Goal: Task Accomplishment & Management: Manage account settings

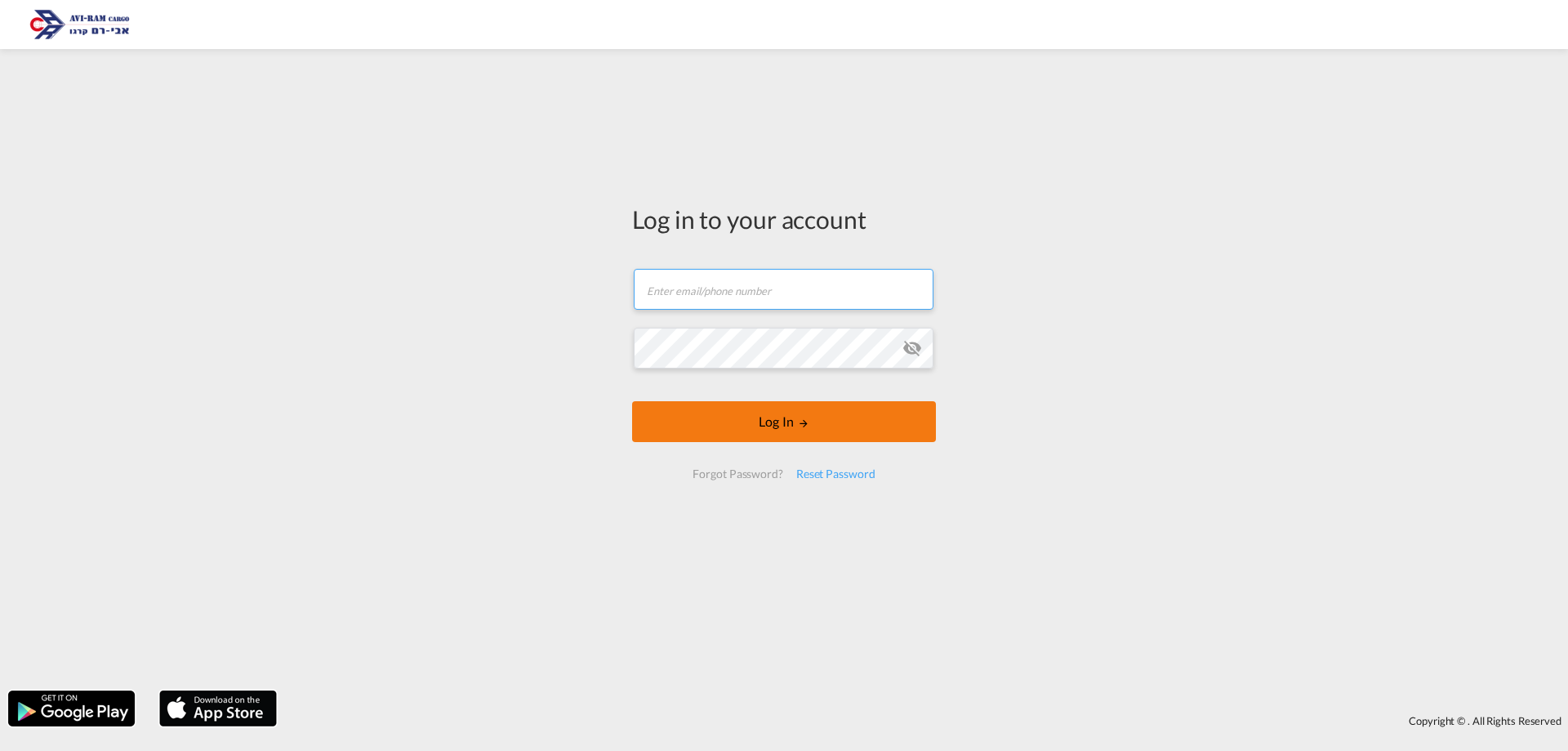
type input "[EMAIL_ADDRESS][DOMAIN_NAME]"
click at [756, 444] on form "[EMAIL_ADDRESS][DOMAIN_NAME] Email field is required Password field is required…" at bounding box center [784, 374] width 304 height 242
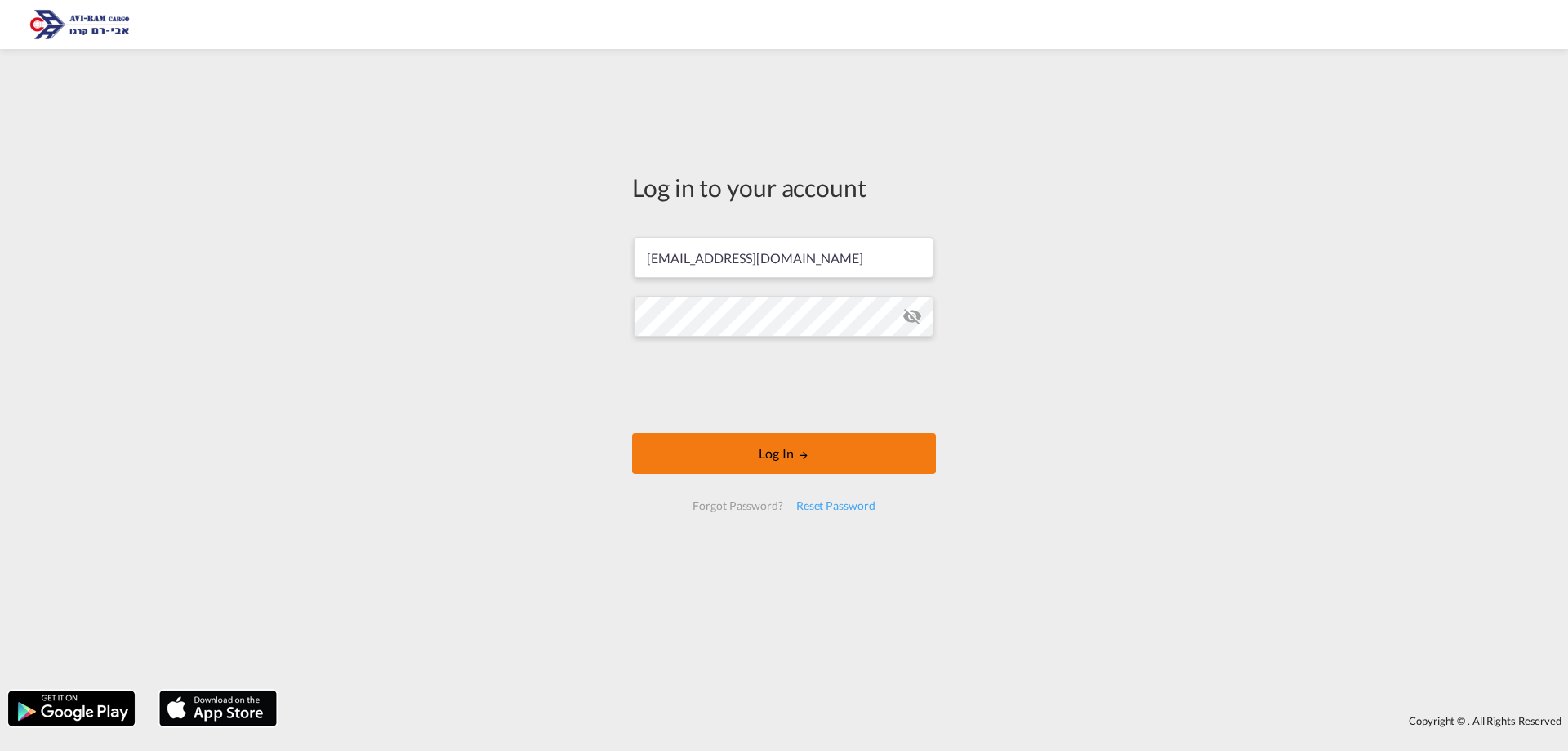
click at [842, 449] on button "Log In" at bounding box center [784, 454] width 304 height 40
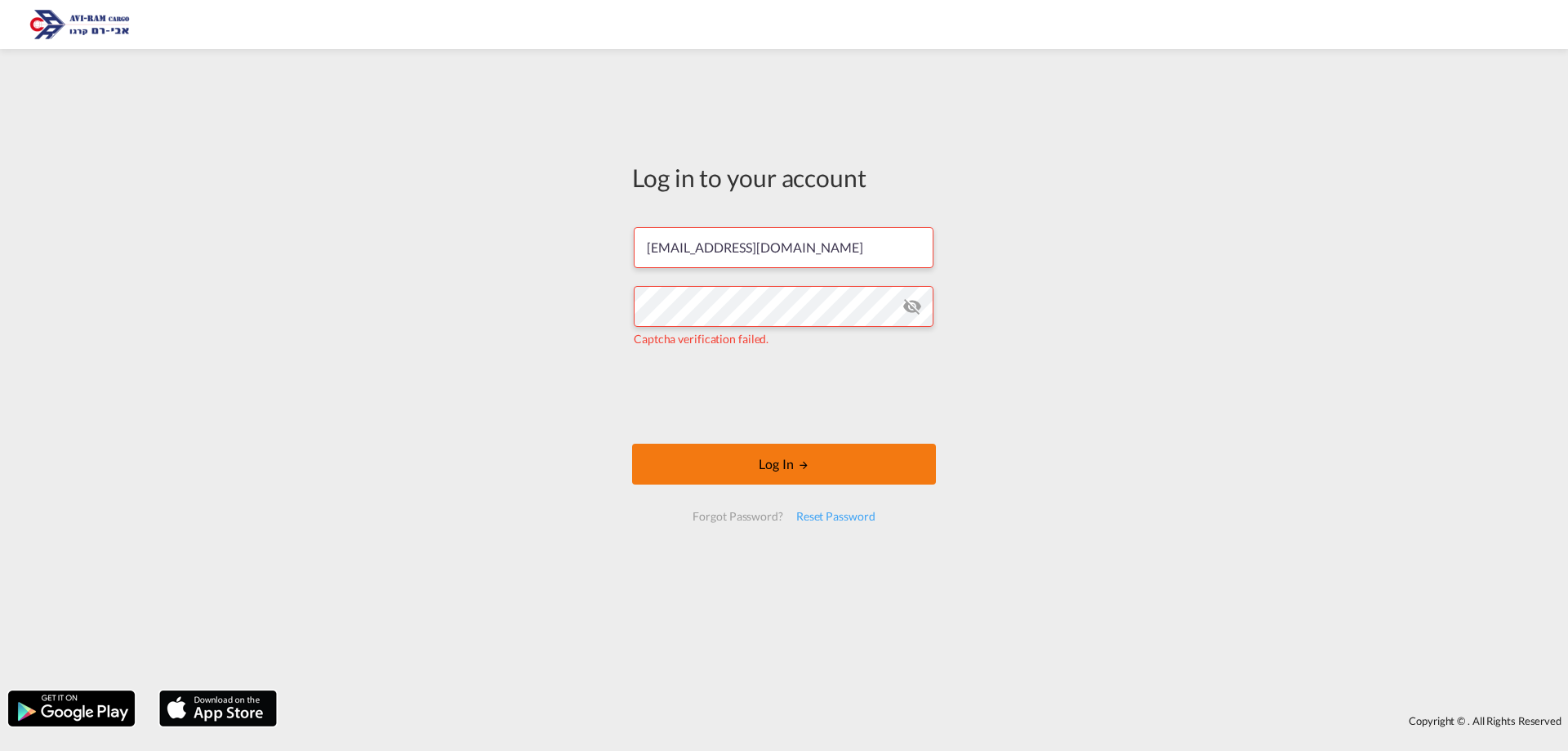
click at [728, 470] on button "Log In" at bounding box center [784, 464] width 304 height 40
click at [692, 454] on button "Log In" at bounding box center [784, 464] width 304 height 40
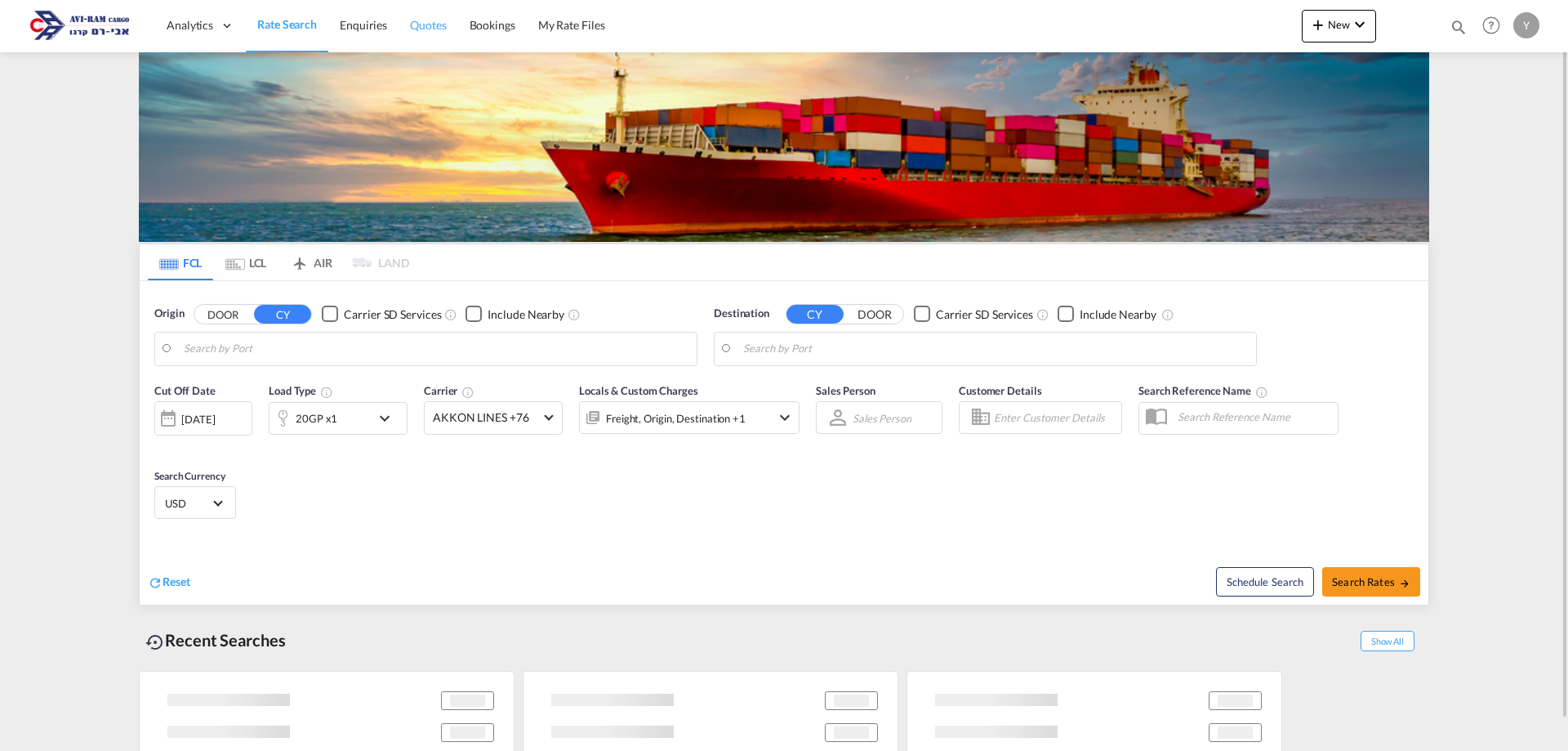
type input "Qingdao Pt, CNQDG"
type input "[GEOGRAPHIC_DATA], [GEOGRAPHIC_DATA]"
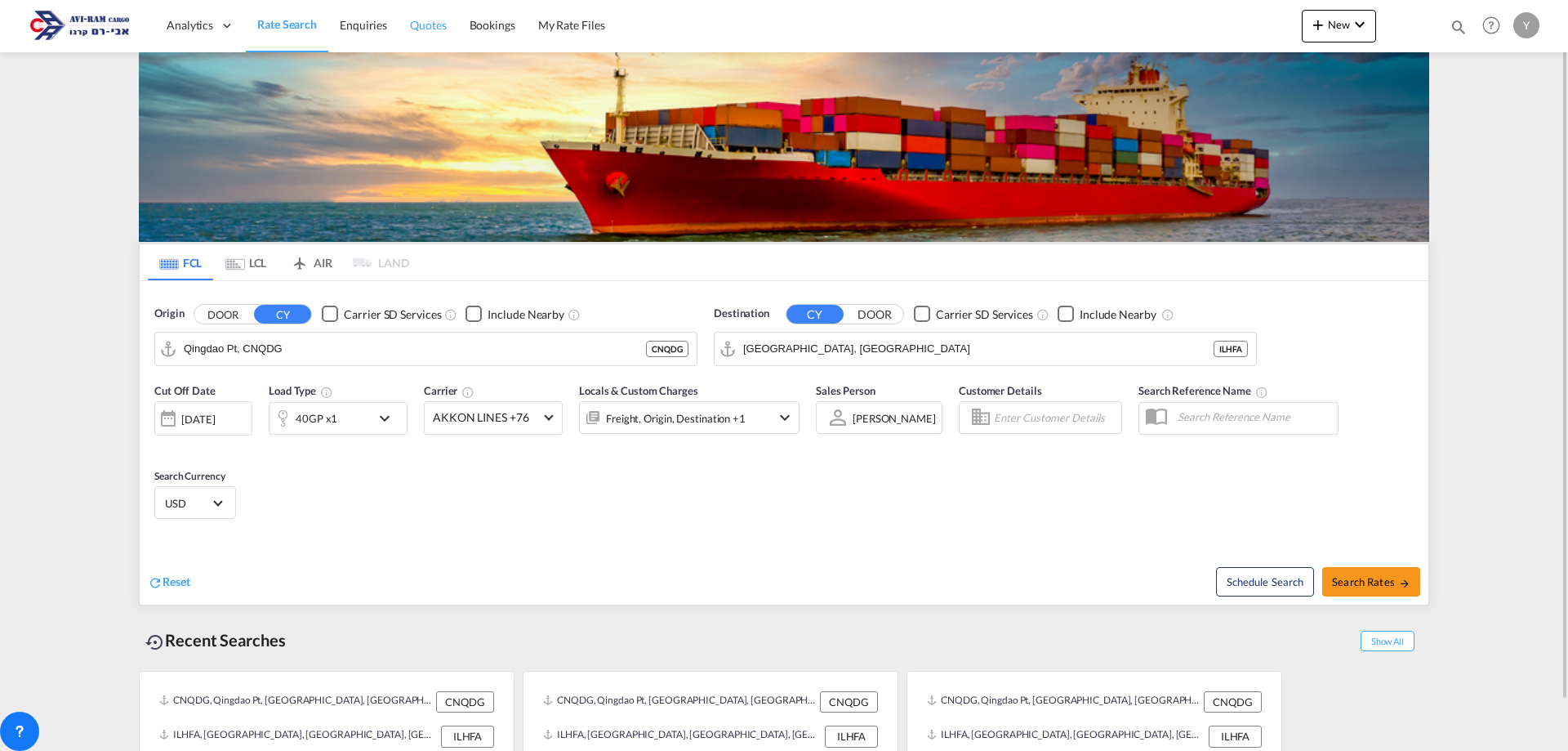
click at [419, 26] on span "Quotes" at bounding box center [428, 25] width 36 height 14
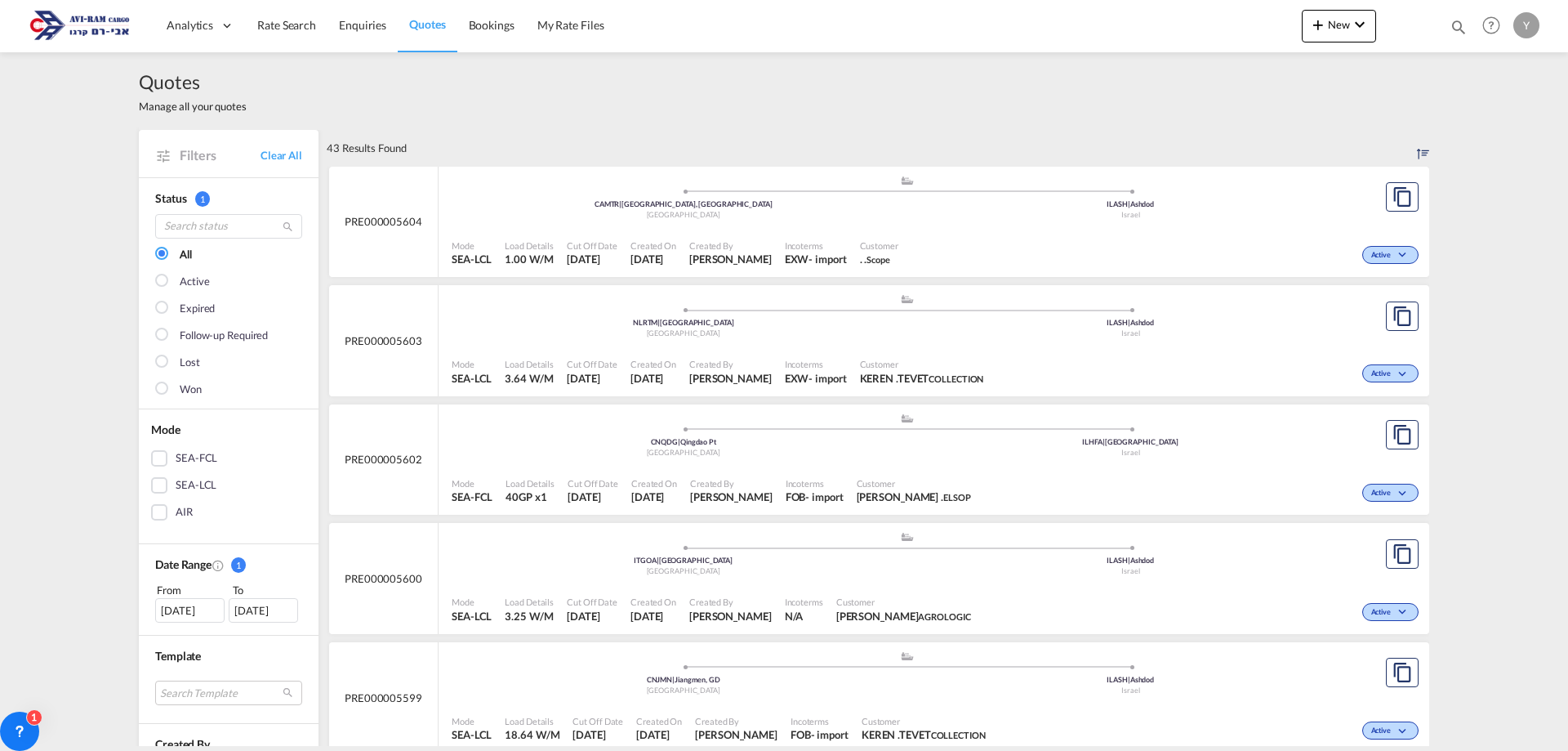
click at [1235, 229] on div "Mode SEA-LCL Load Details 1.00 W/M Cut Off Date [DATE] Created On [DATE] Create…" at bounding box center [934, 252] width 991 height 49
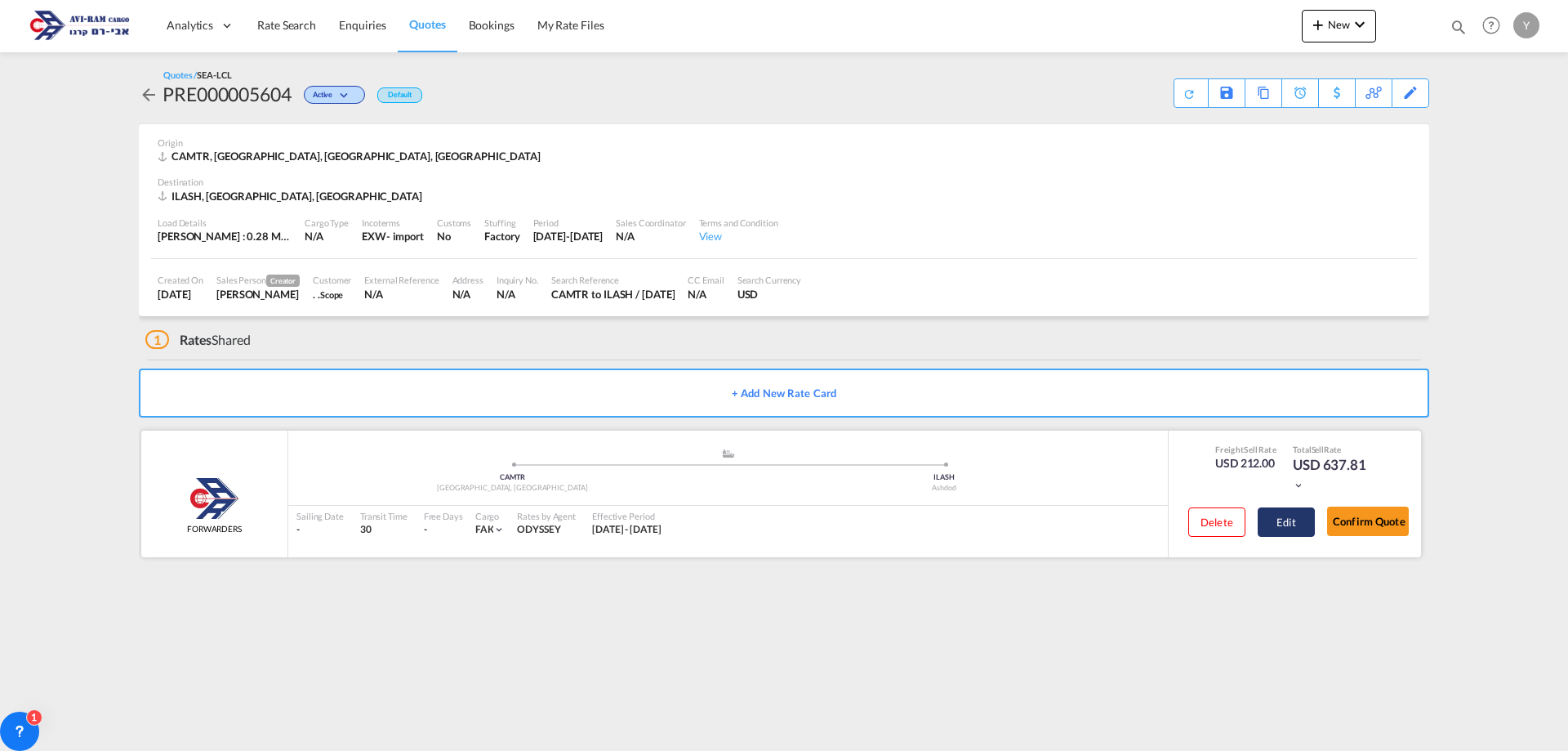
click at [1273, 521] on button "Edit" at bounding box center [1286, 522] width 57 height 29
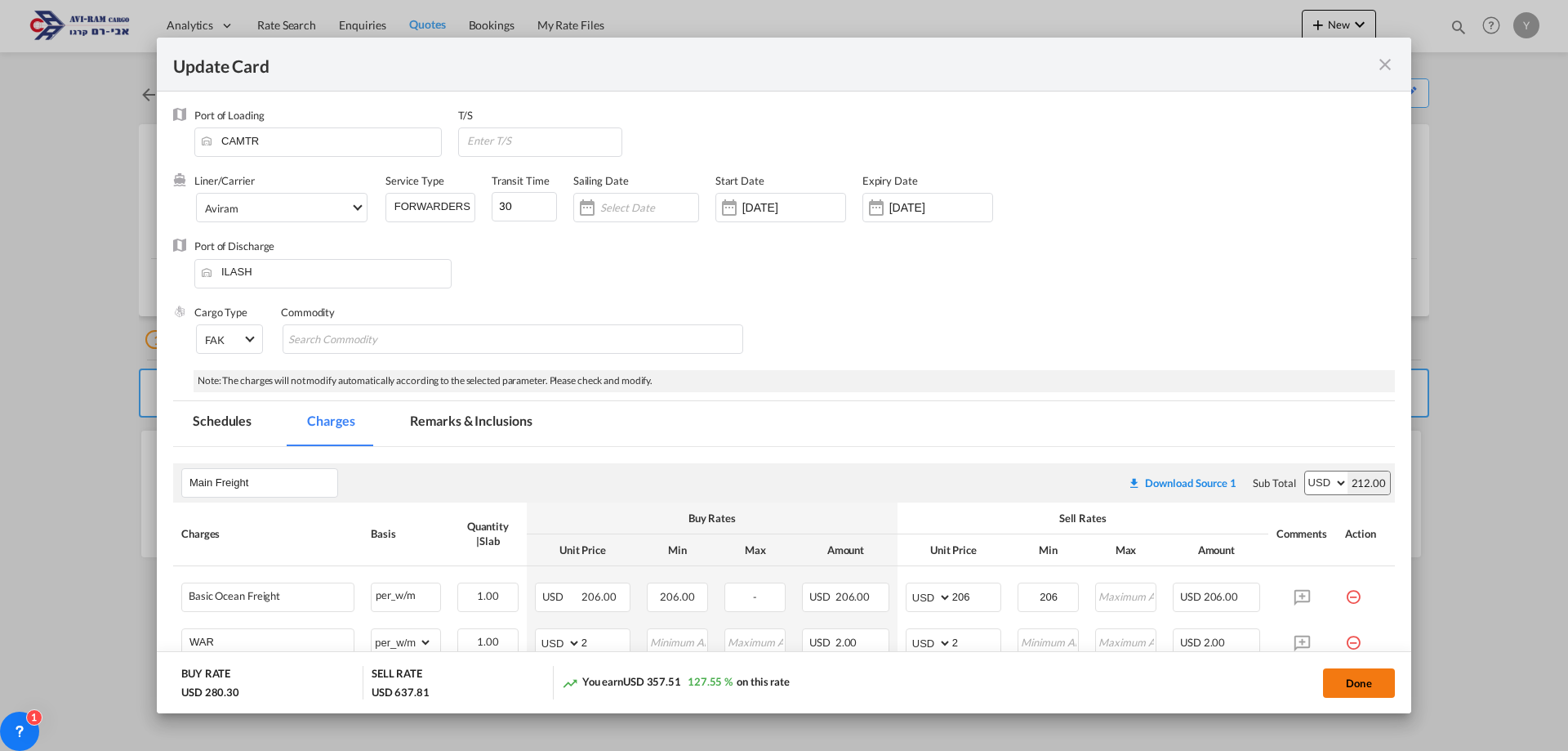
click at [1362, 688] on button "Done" at bounding box center [1359, 683] width 72 height 29
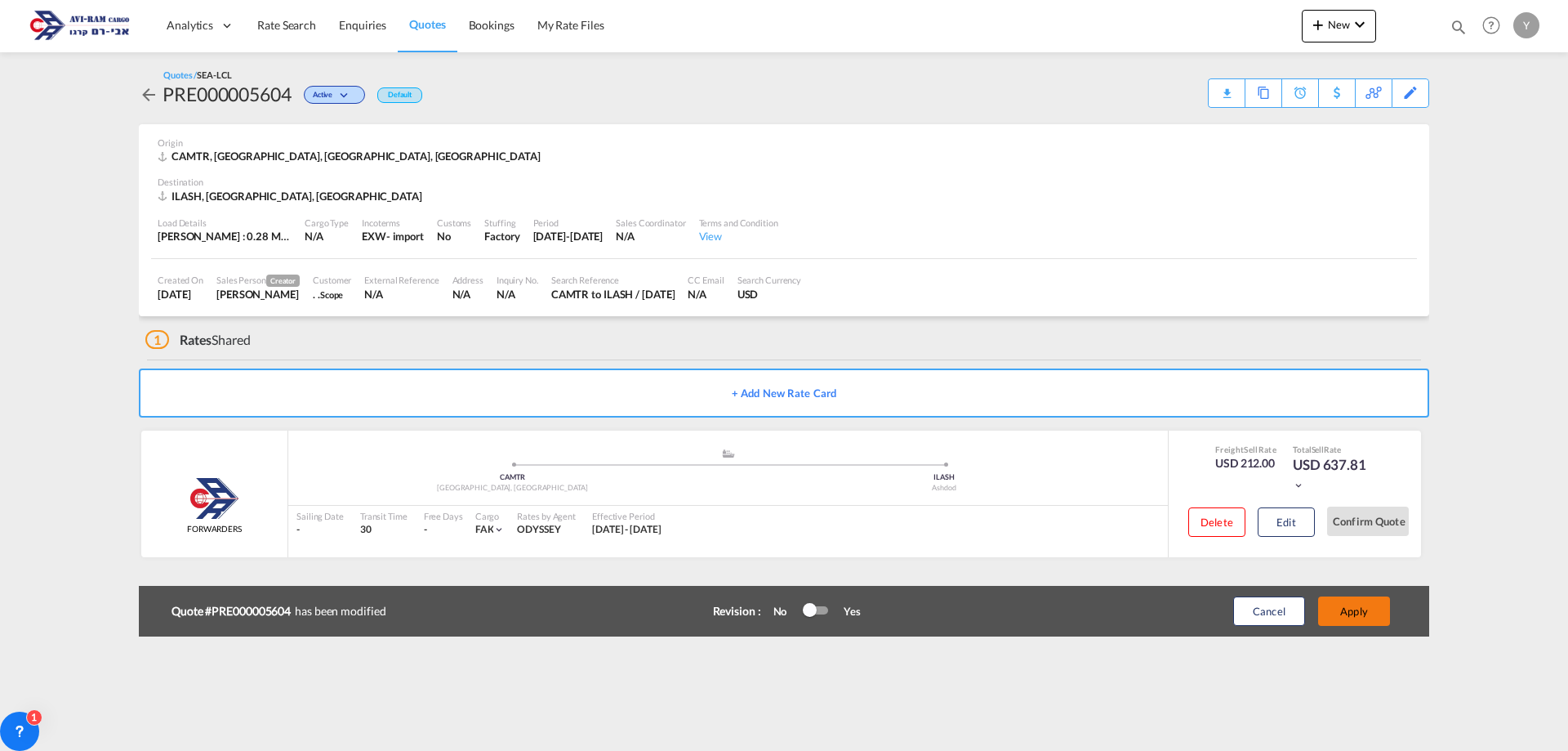
click at [1350, 614] on button "Apply" at bounding box center [1353, 611] width 72 height 29
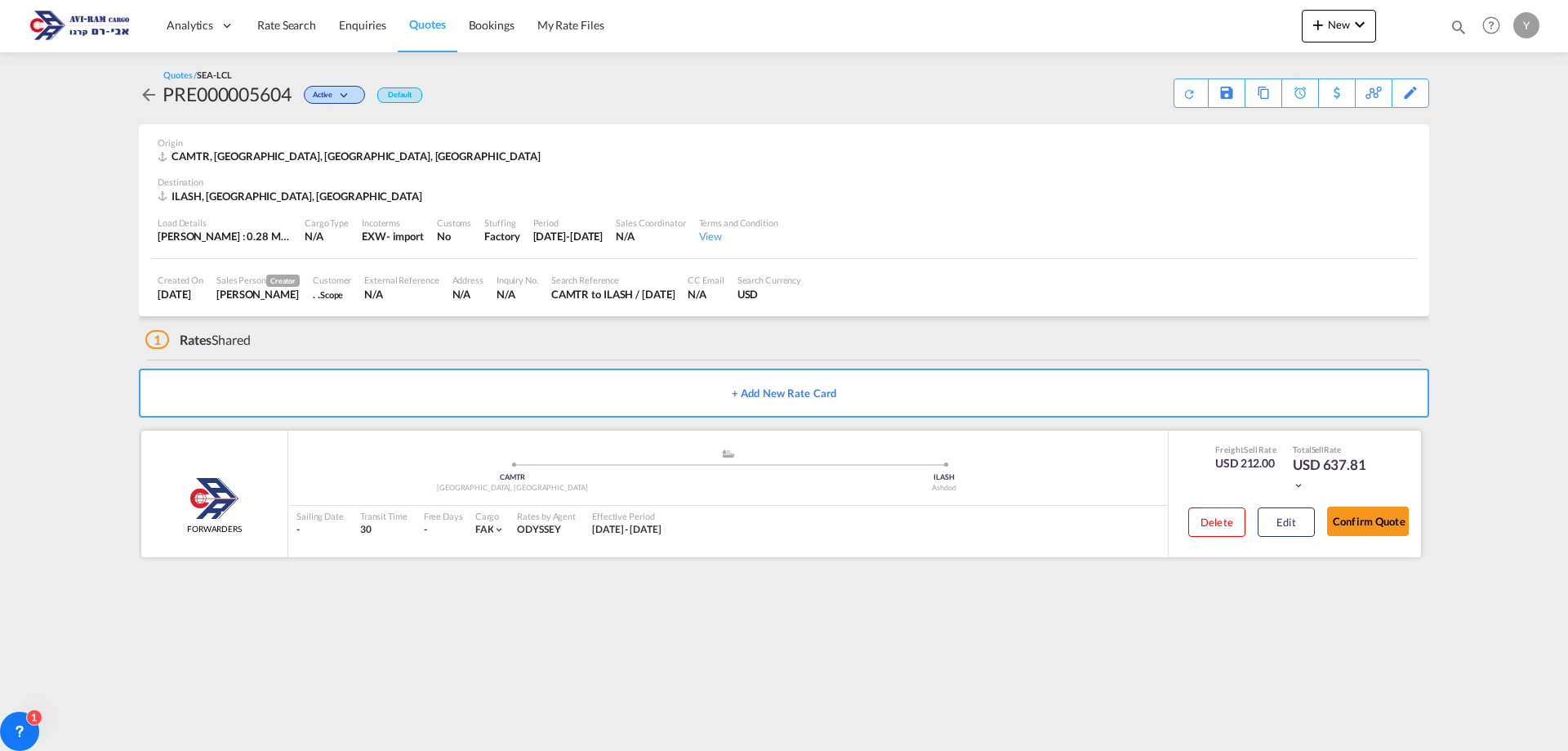
click at [1385, 542] on div "Confirm Quote" at bounding box center [1367, 524] width 82 height 47
click at [1375, 515] on button "Confirm Quote" at bounding box center [1367, 521] width 82 height 29
click at [1178, 92] on div "Download Quote" at bounding box center [1158, 92] width 83 height 26
click at [420, 30] on span "Quotes" at bounding box center [427, 24] width 36 height 14
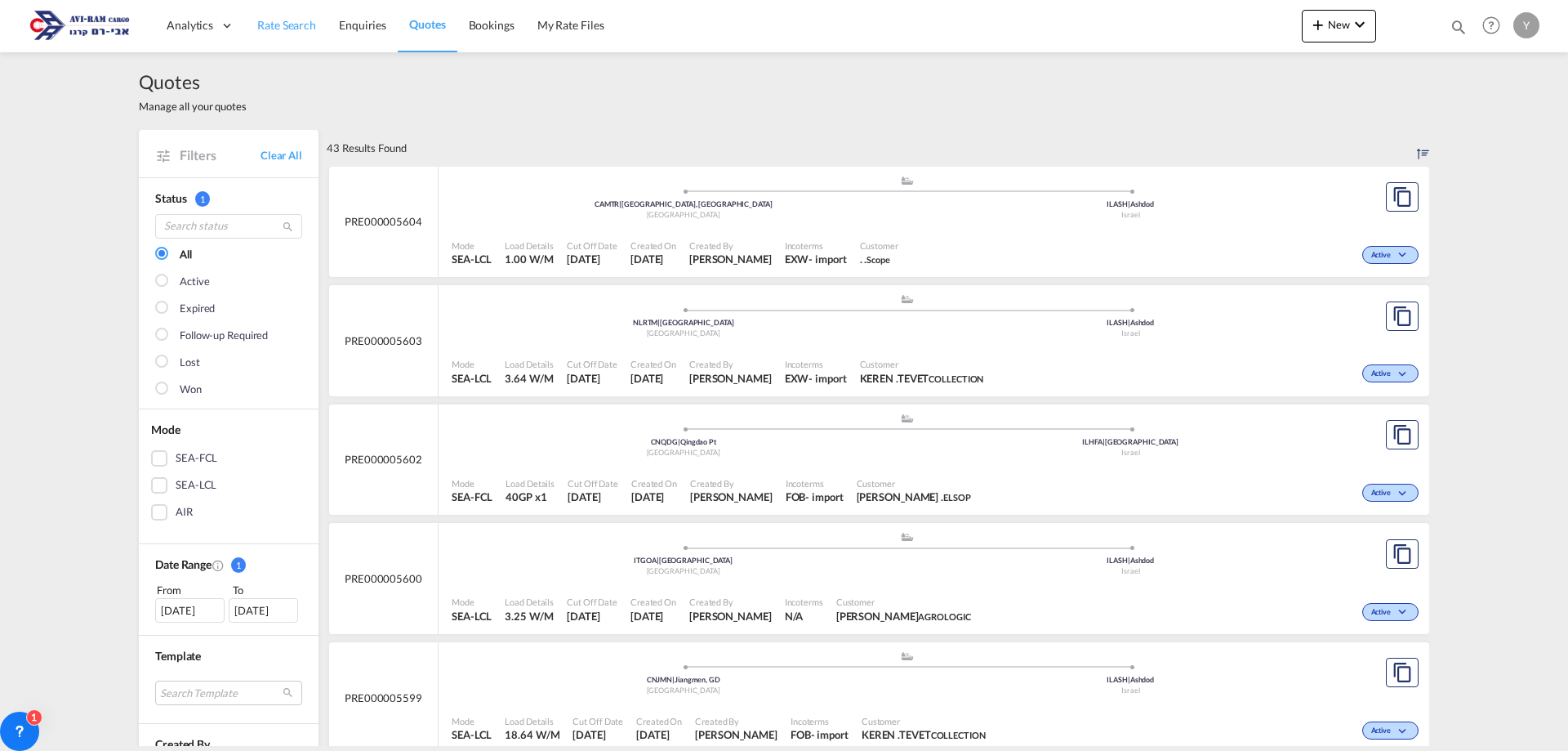
click at [287, 25] on span "Rate Search" at bounding box center [286, 25] width 59 height 14
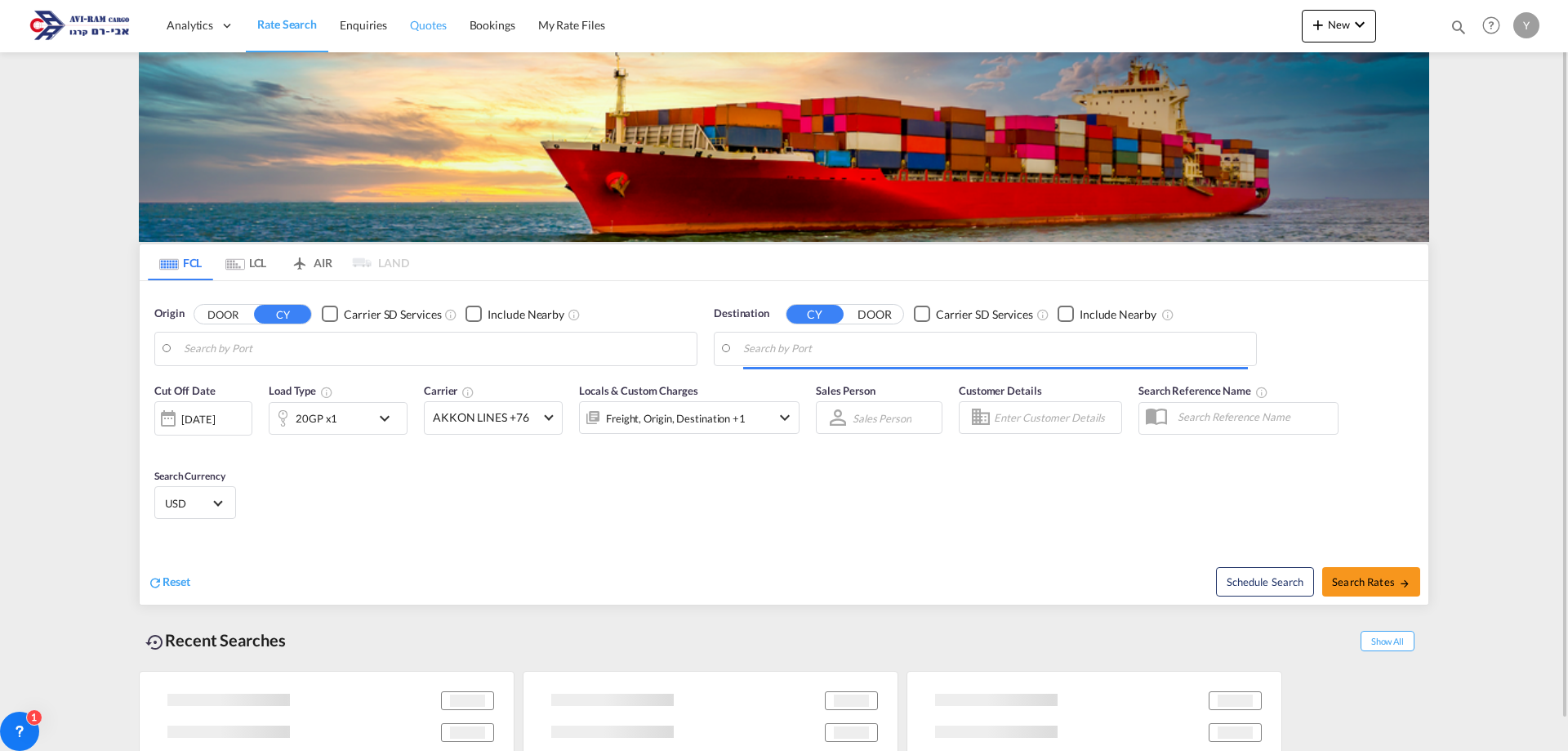
type input "Qingdao Pt, CNQDG"
type input "[GEOGRAPHIC_DATA], [GEOGRAPHIC_DATA]"
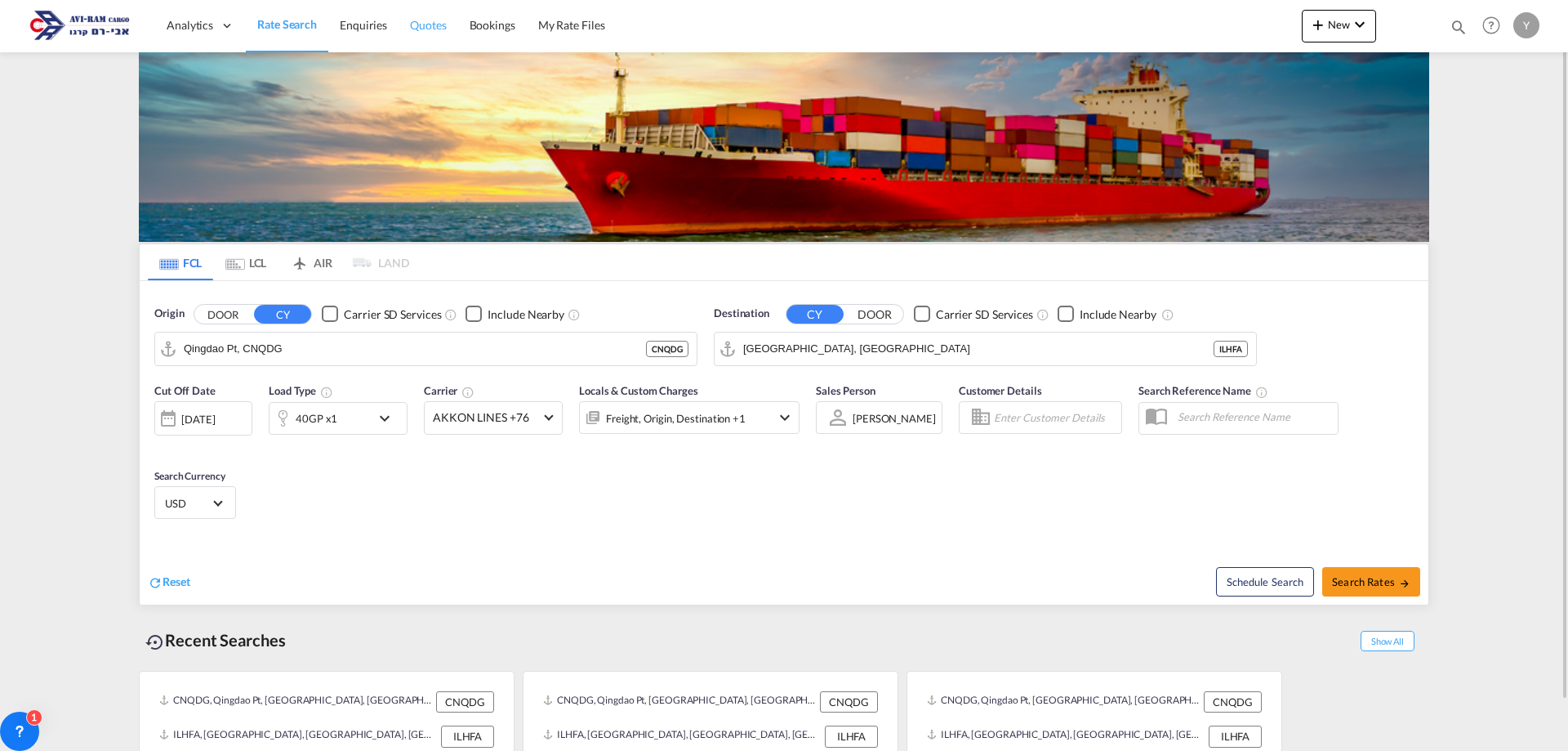
click at [418, 31] on span "Quotes" at bounding box center [428, 25] width 36 height 14
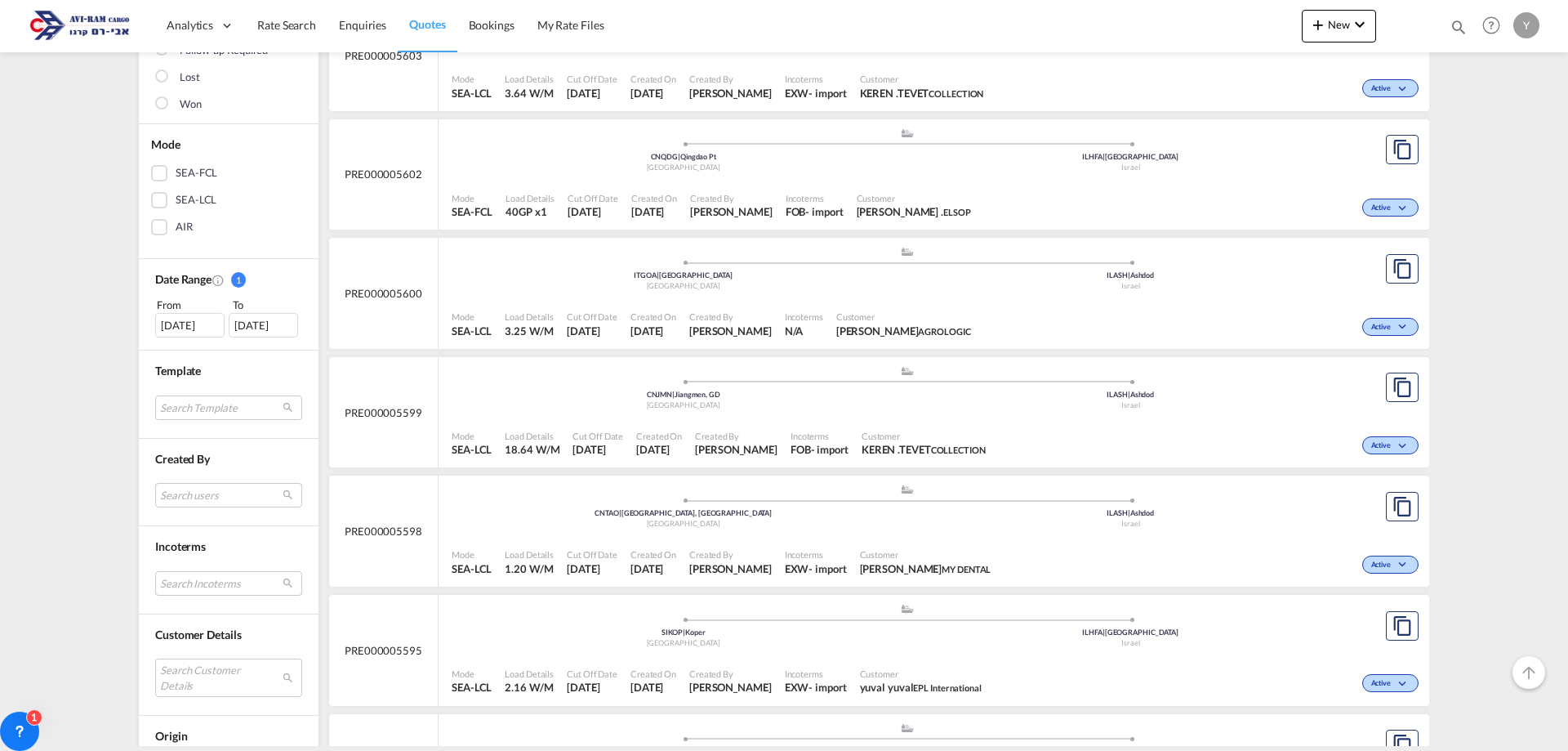
scroll to position [327, 0]
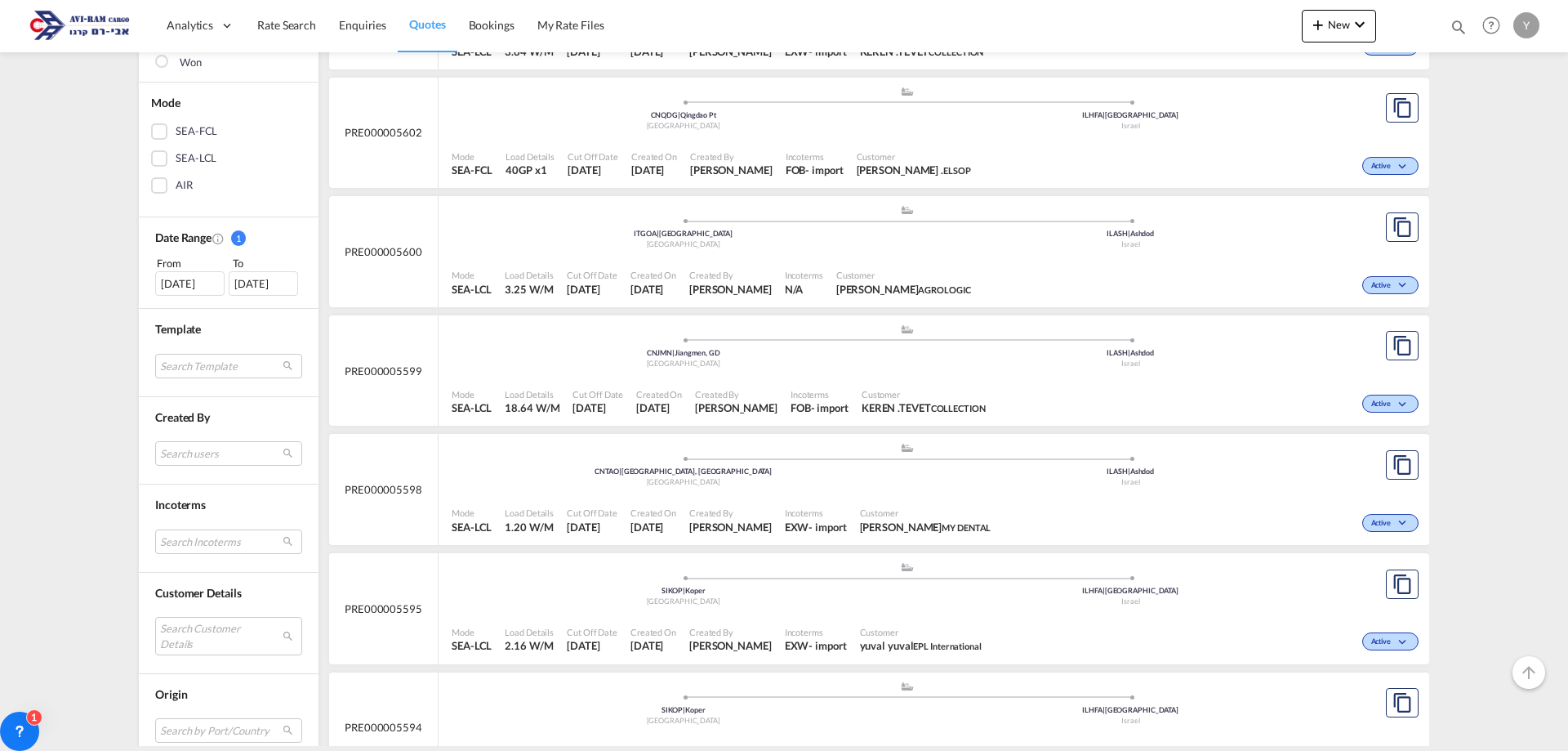
click at [1254, 624] on div "Active" at bounding box center [1205, 640] width 434 height 40
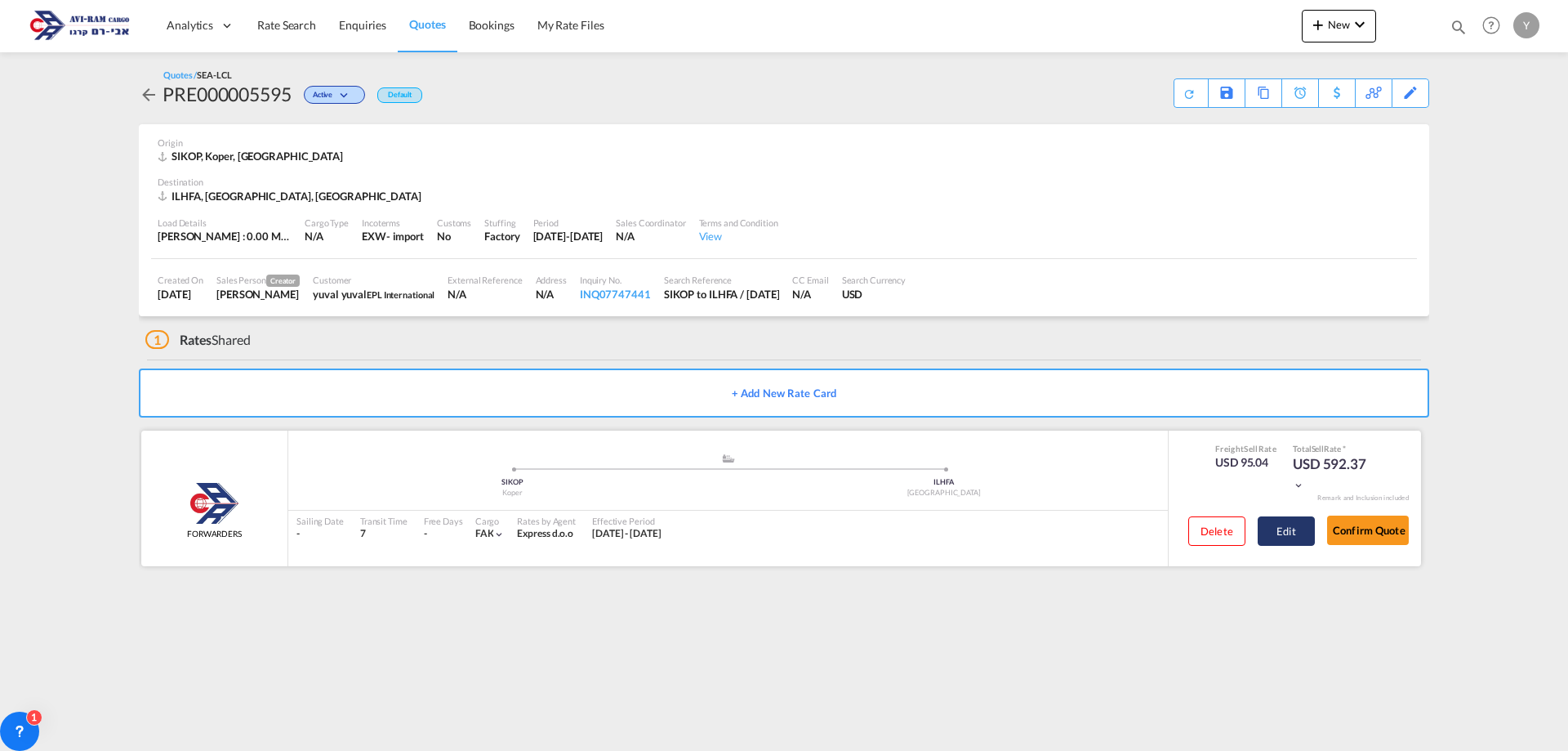
click at [1267, 538] on button "Edit" at bounding box center [1286, 531] width 57 height 29
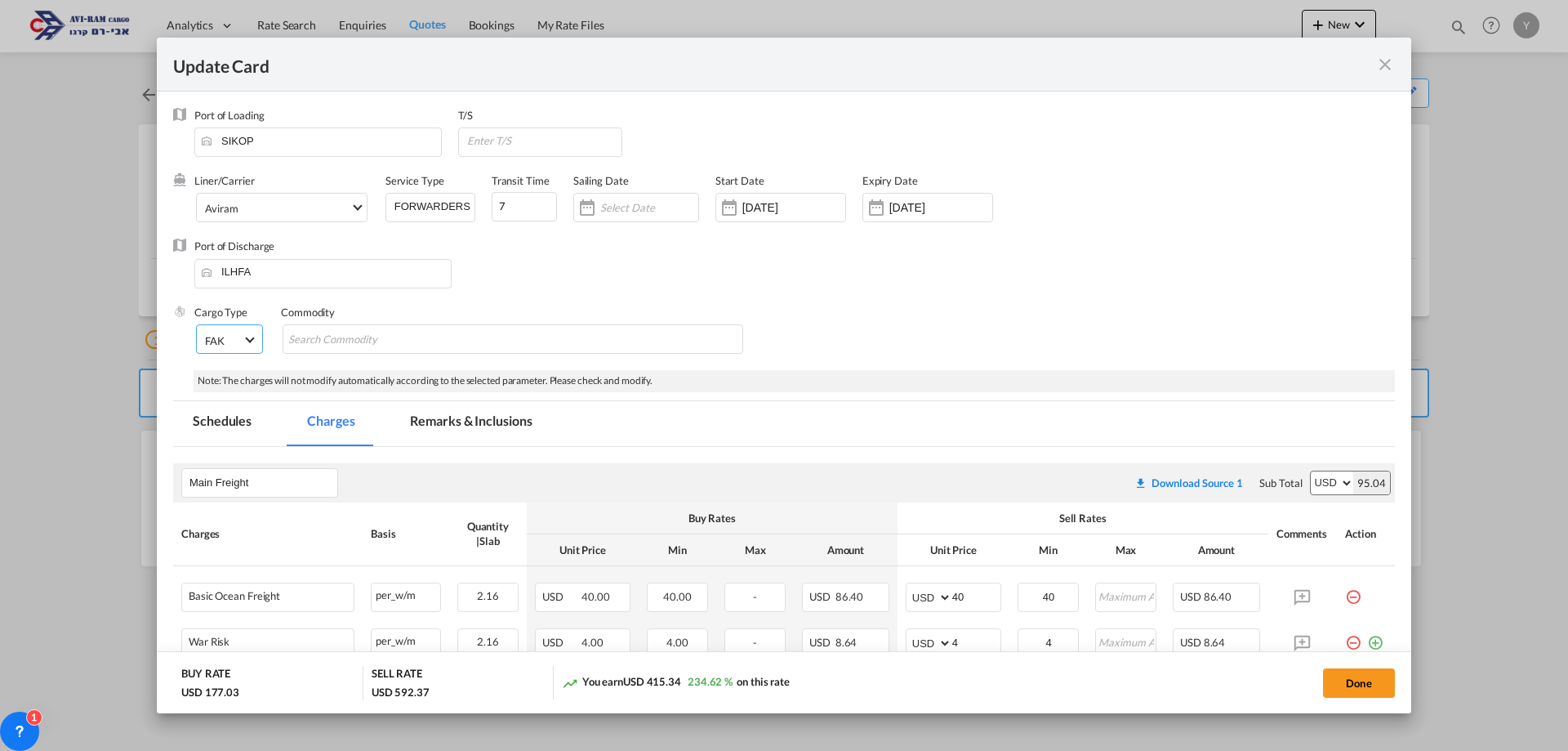
click at [257, 338] on md-select-value "FAK" at bounding box center [231, 339] width 56 height 28
click at [634, 467] on md-backdrop at bounding box center [784, 376] width 1568 height 751
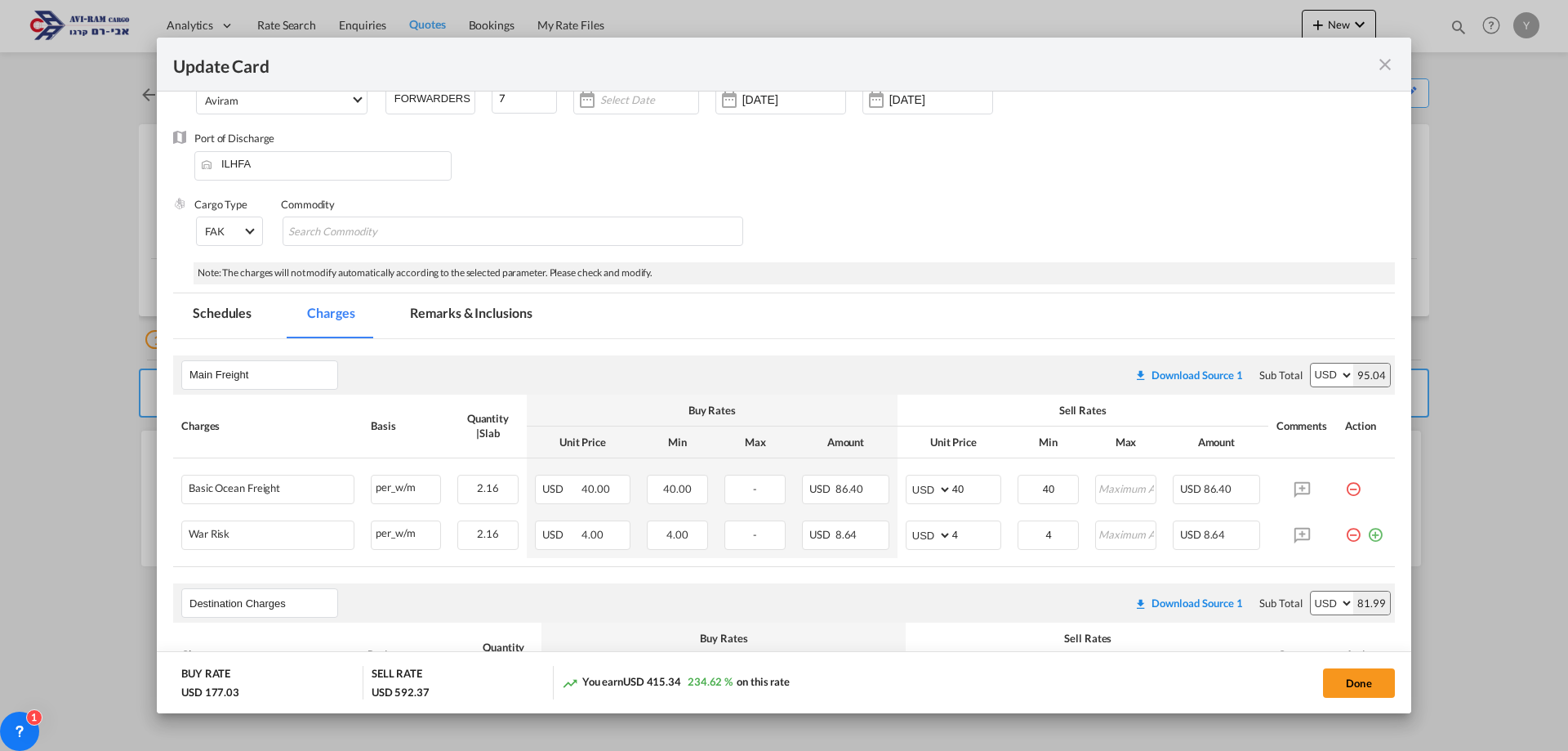
scroll to position [0, 0]
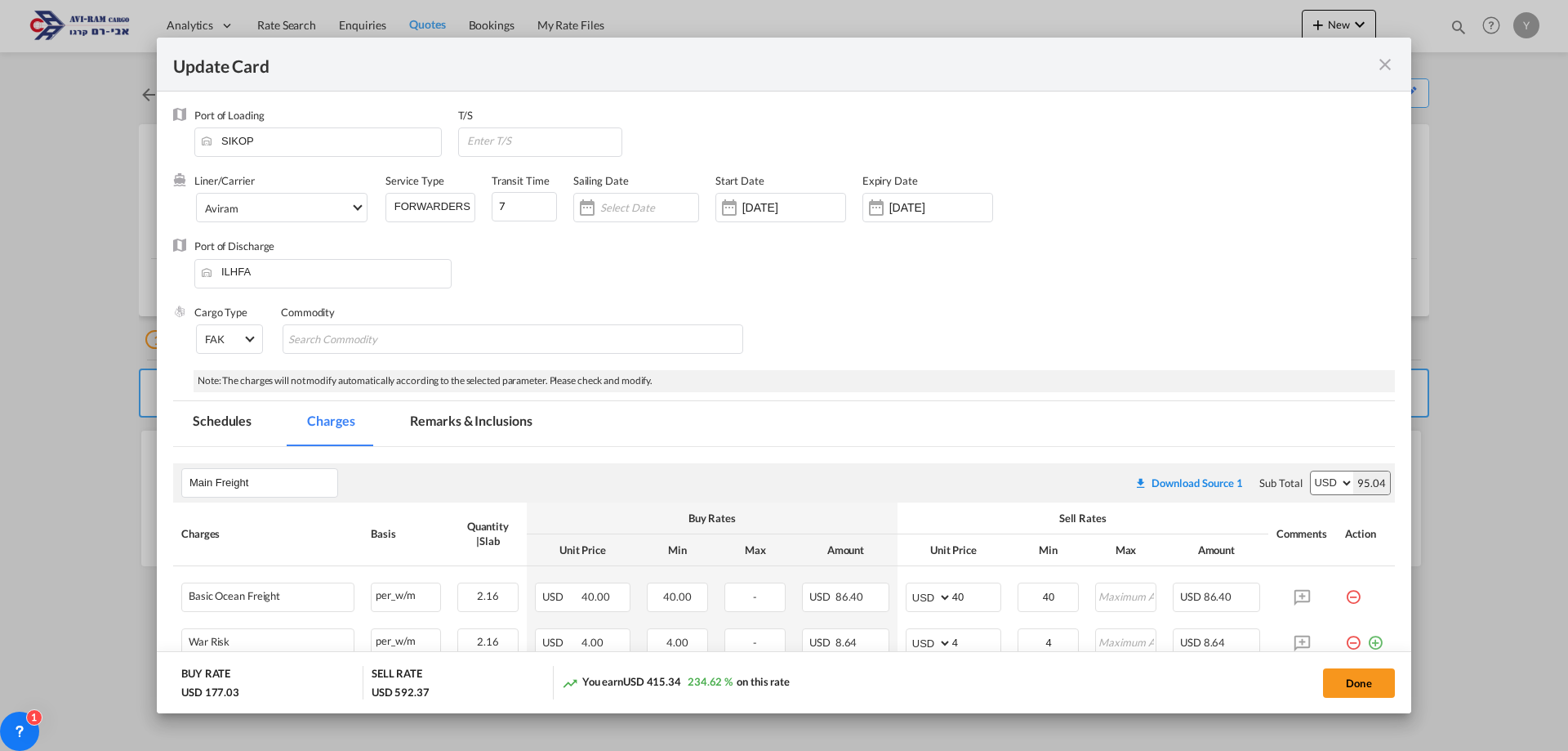
click at [1384, 63] on md-icon "icon-close fg-AAA8AD m-0 pointer" at bounding box center [1385, 64] width 19 height 19
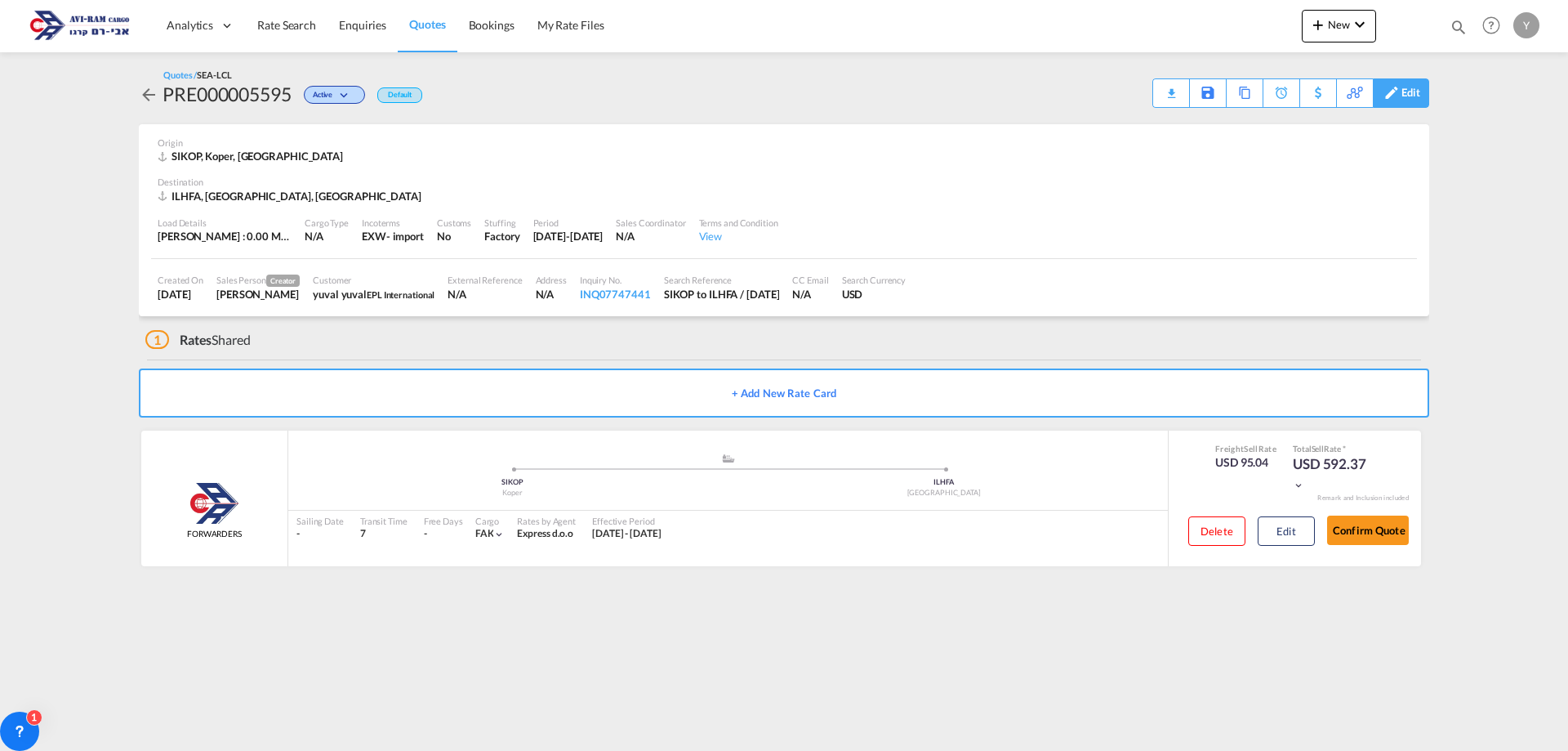
click at [1419, 103] on div "Edit" at bounding box center [1410, 93] width 18 height 28
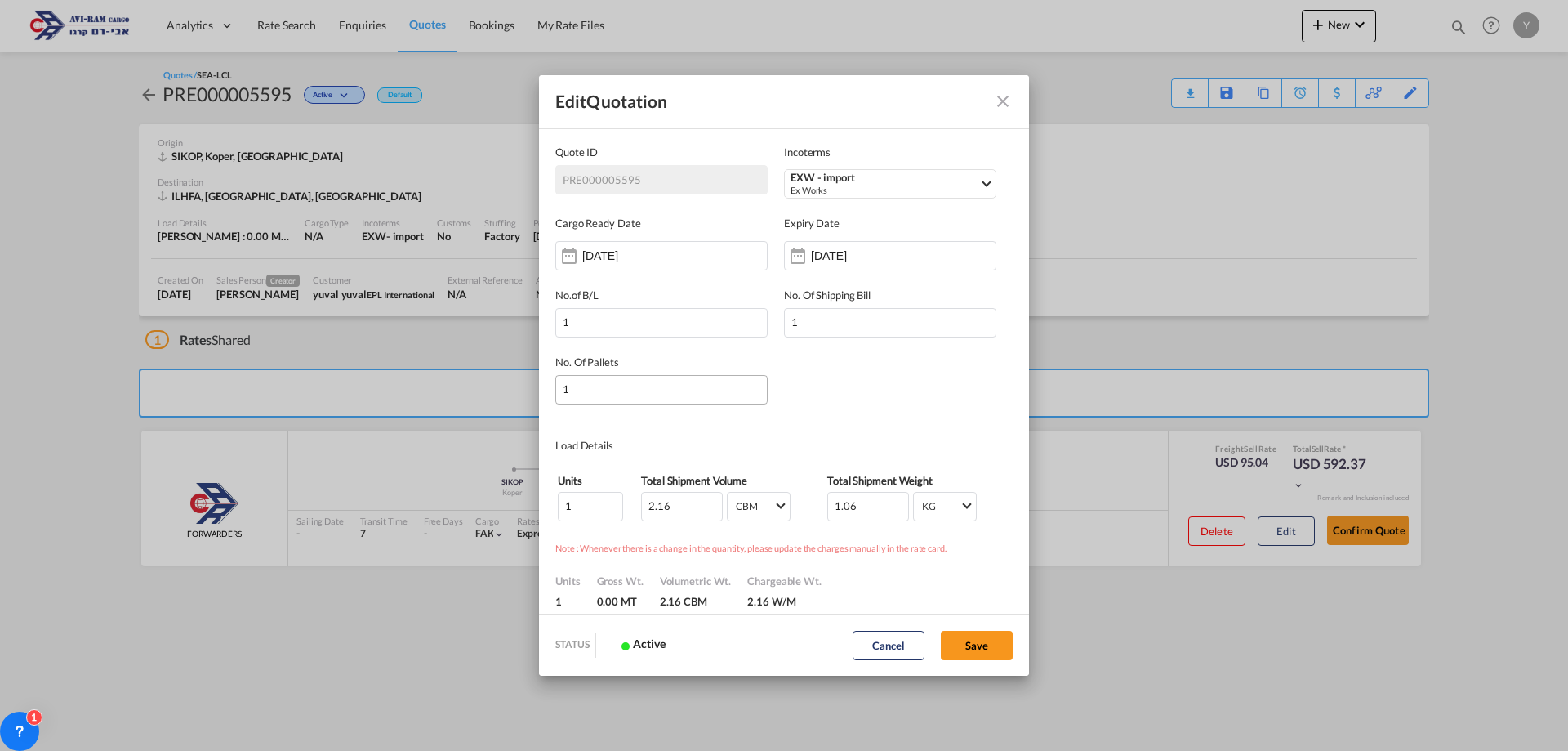
scroll to position [82, 0]
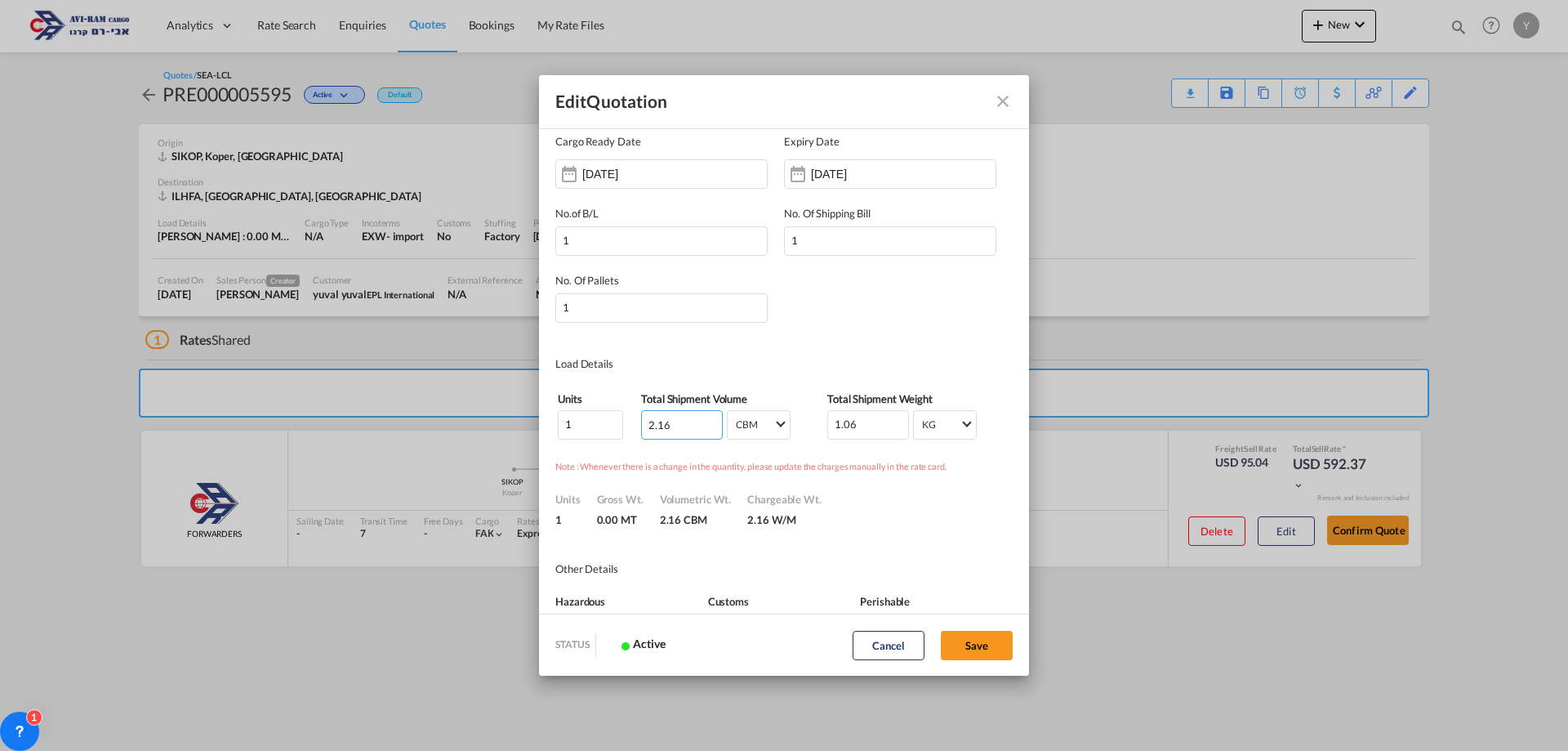
drag, startPoint x: 679, startPoint y: 424, endPoint x: 629, endPoint y: 434, distance: 51.0
click at [629, 434] on tr "1 2.16 CBM CBM CFT CBM CFT 1.06 KG KG LB KG LB" at bounding box center [784, 425] width 454 height 31
type input "3.2"
drag, startPoint x: 862, startPoint y: 422, endPoint x: 797, endPoint y: 443, distance: 68.3
click at [797, 443] on md-dialog-content "Quote ID PRE000005595 Incoterms EXW - import Ex Works DDP - export Delivery Dut…" at bounding box center [784, 371] width 490 height 487
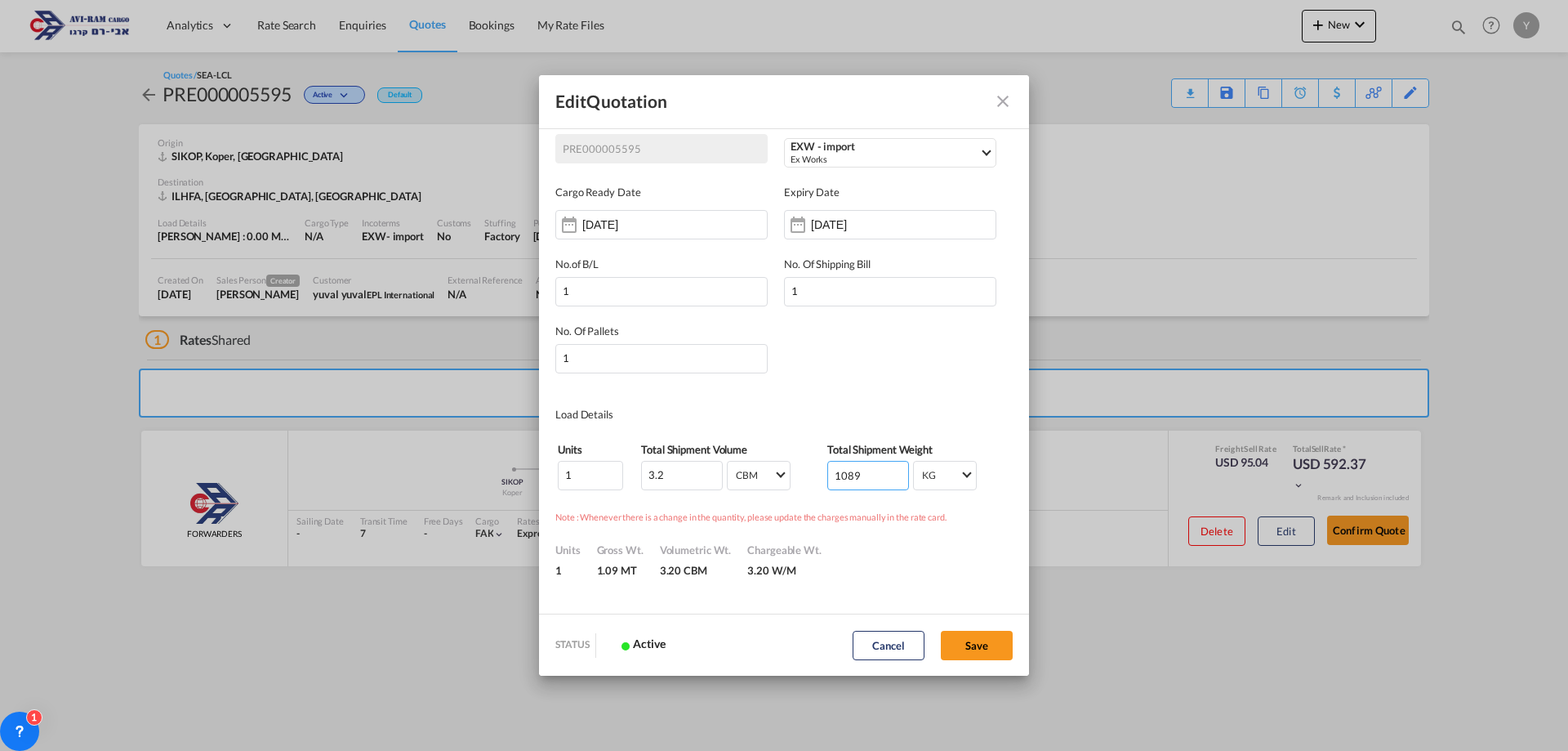
scroll to position [0, 0]
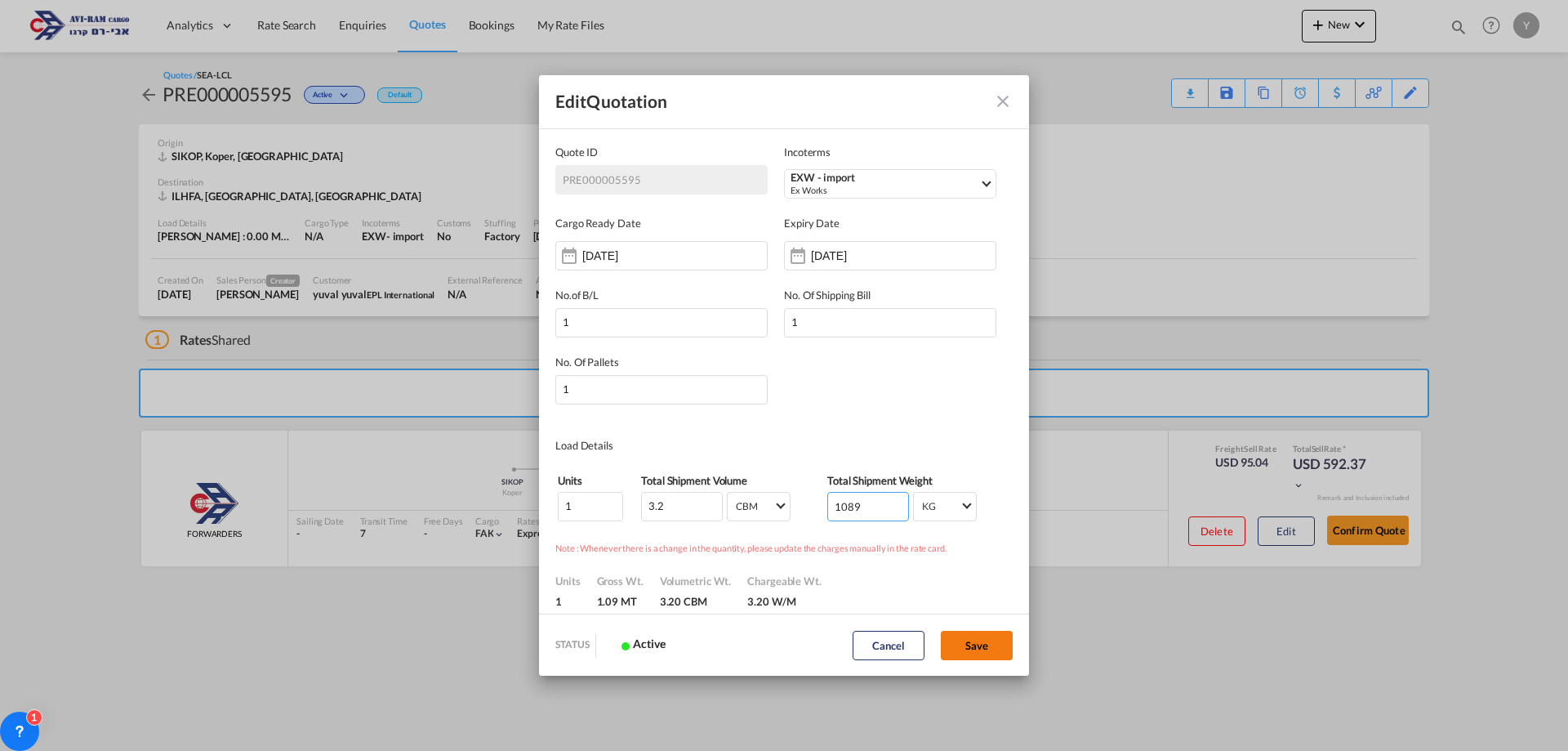
type input "1089"
click at [984, 639] on button "Save" at bounding box center [976, 645] width 72 height 29
click at [965, 647] on button "Save" at bounding box center [976, 645] width 72 height 29
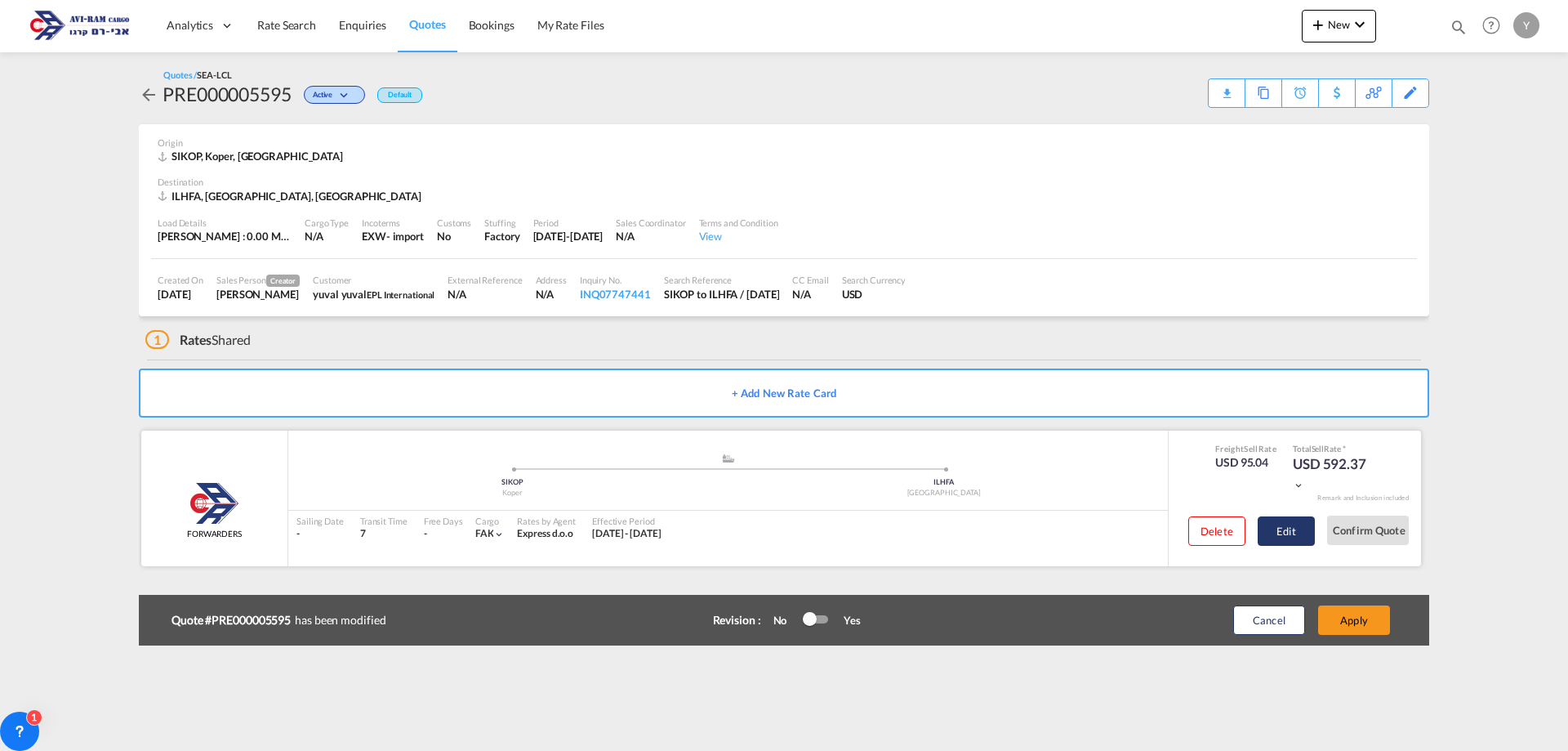
click at [1283, 535] on button "Edit" at bounding box center [1286, 531] width 57 height 29
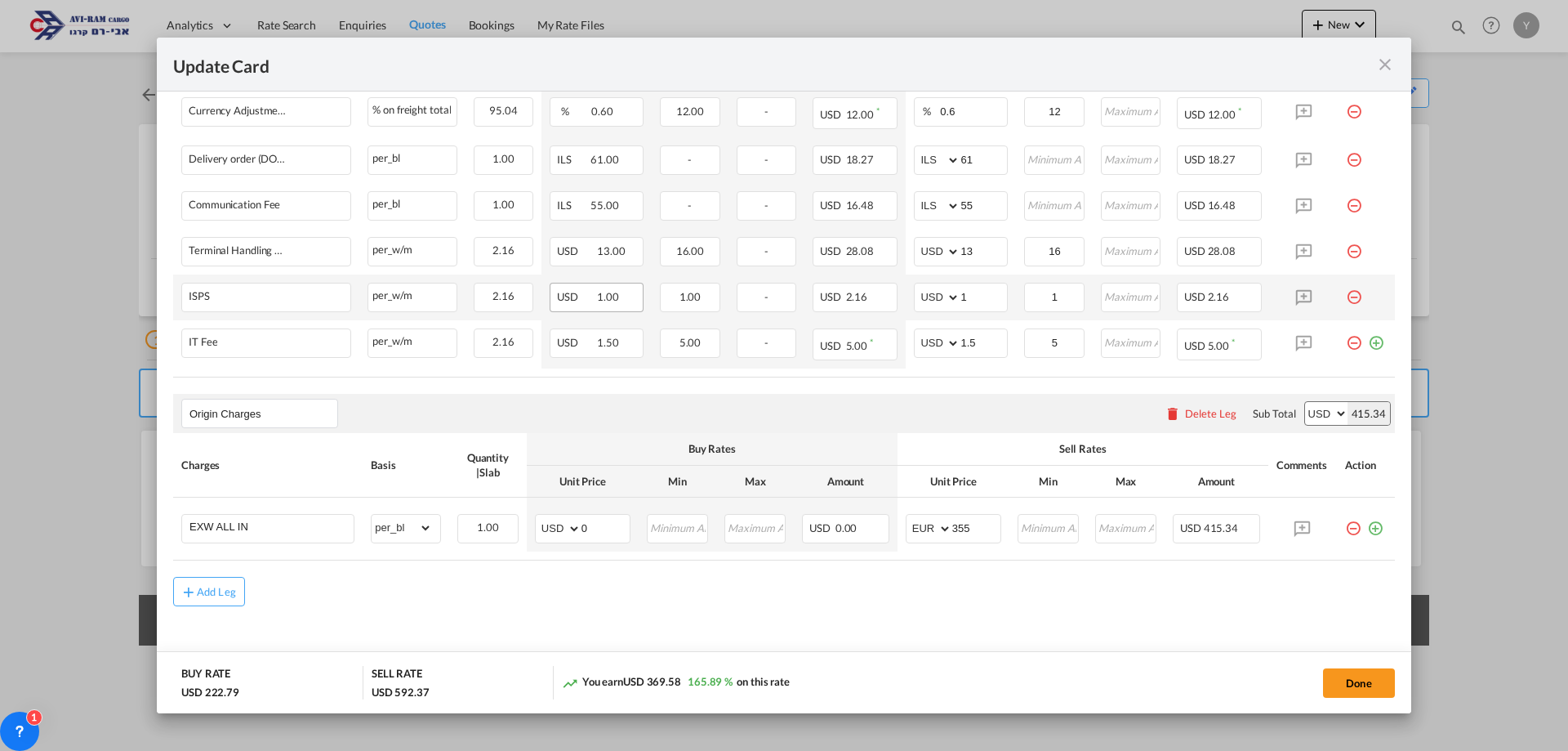
scroll to position [733, 0]
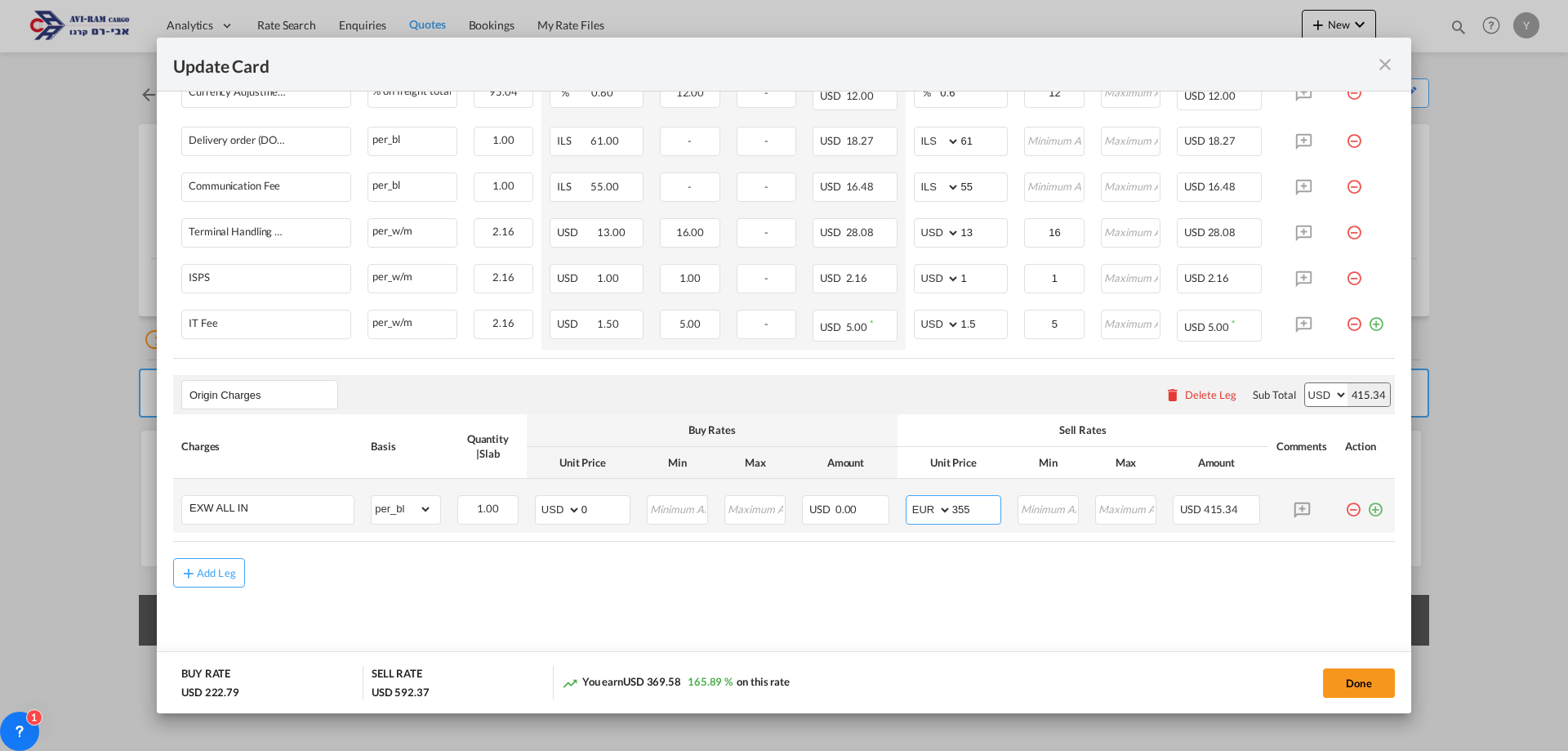
drag, startPoint x: 955, startPoint y: 512, endPoint x: 935, endPoint y: 517, distance: 20.6
click at [935, 517] on md-input-container "AED AFN ALL AMD ANG AOA ARS AUD AWG AZN BAM BBD BDT BGN BHD BIF BMD BND [PERSON…" at bounding box center [953, 510] width 95 height 29
click at [973, 520] on input "355" at bounding box center [976, 508] width 49 height 25
drag, startPoint x: 973, startPoint y: 515, endPoint x: 956, endPoint y: 511, distance: 17.5
click at [943, 522] on md-input-container "AED AFN ALL AMD ANG AOA ARS AUD AWG AZN BAM BBD BDT BGN BHD BIF BMD BND [PERSON…" at bounding box center [953, 510] width 95 height 29
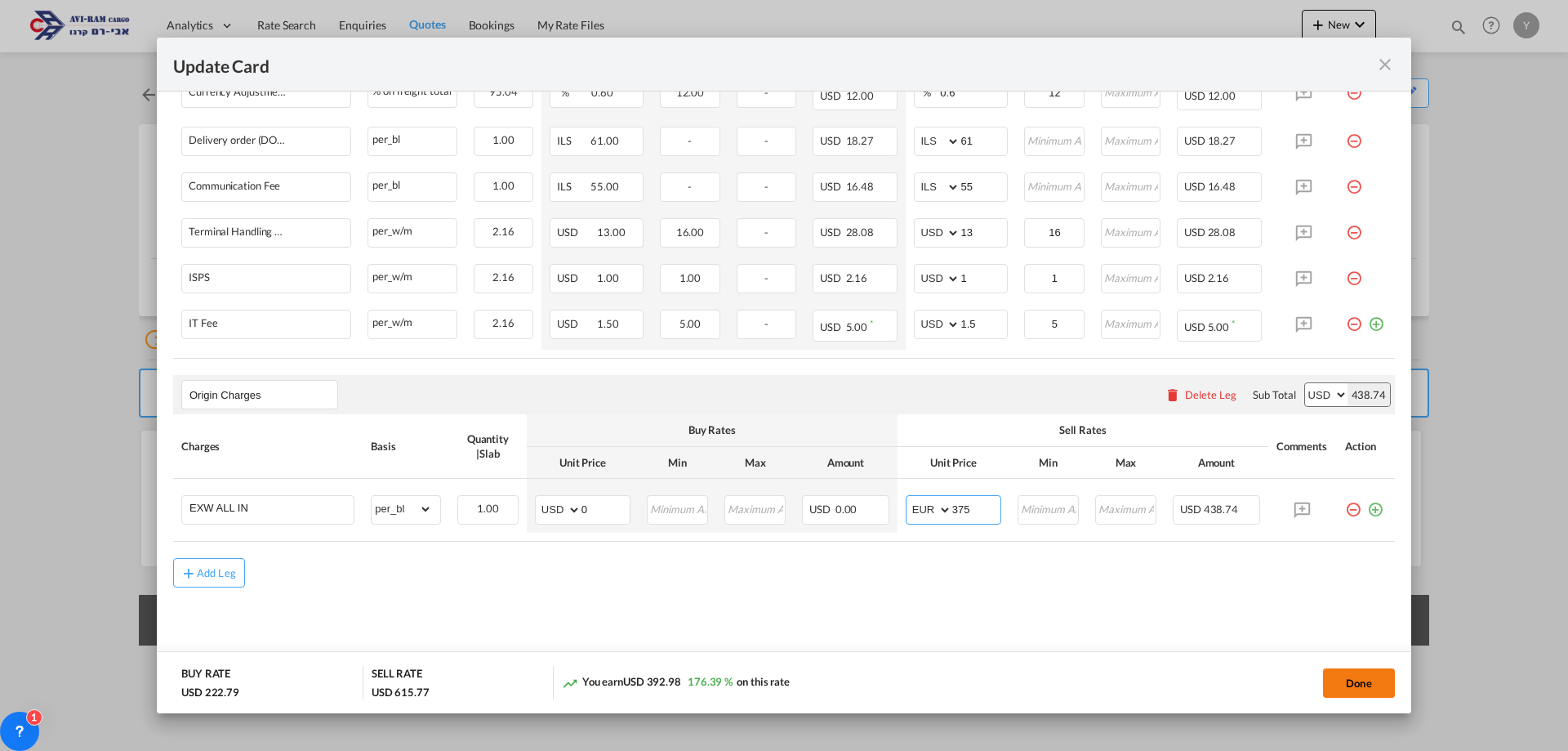
type input "375"
click at [1337, 679] on button "Done" at bounding box center [1359, 683] width 72 height 29
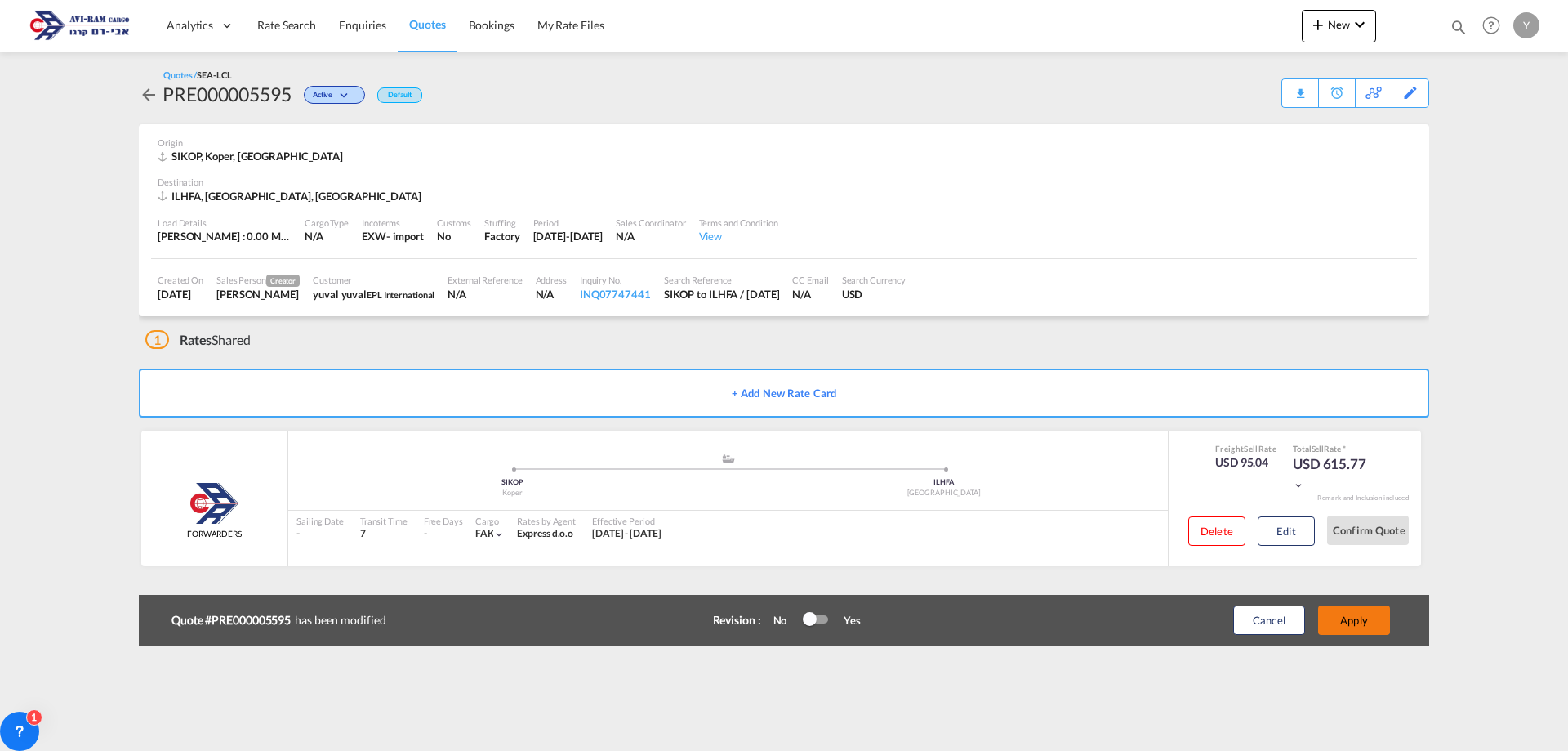
click at [1335, 621] on button "Apply" at bounding box center [1353, 620] width 72 height 29
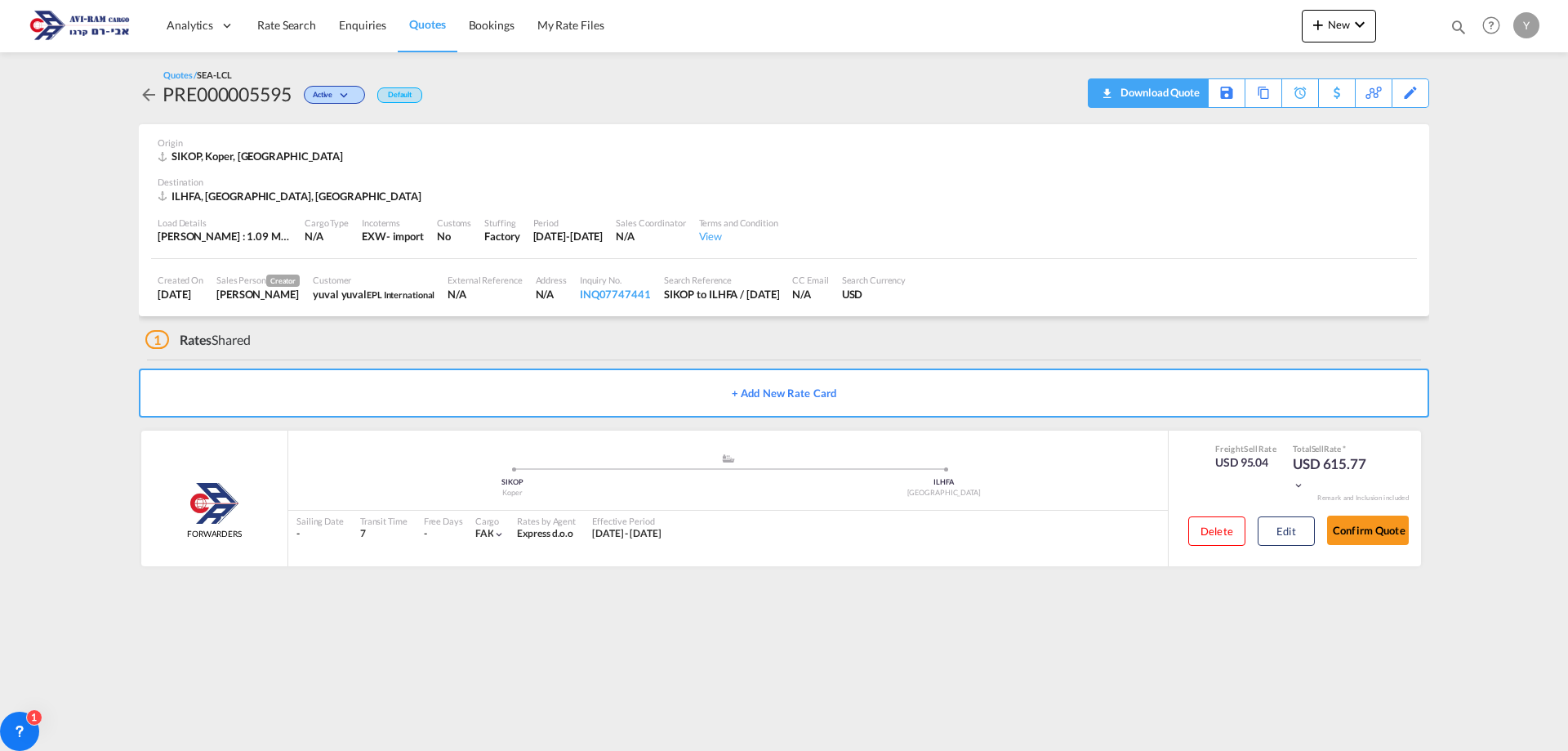
click at [1182, 105] on div "Download Quote" at bounding box center [1158, 92] width 83 height 26
